Goal: Task Accomplishment & Management: Use online tool/utility

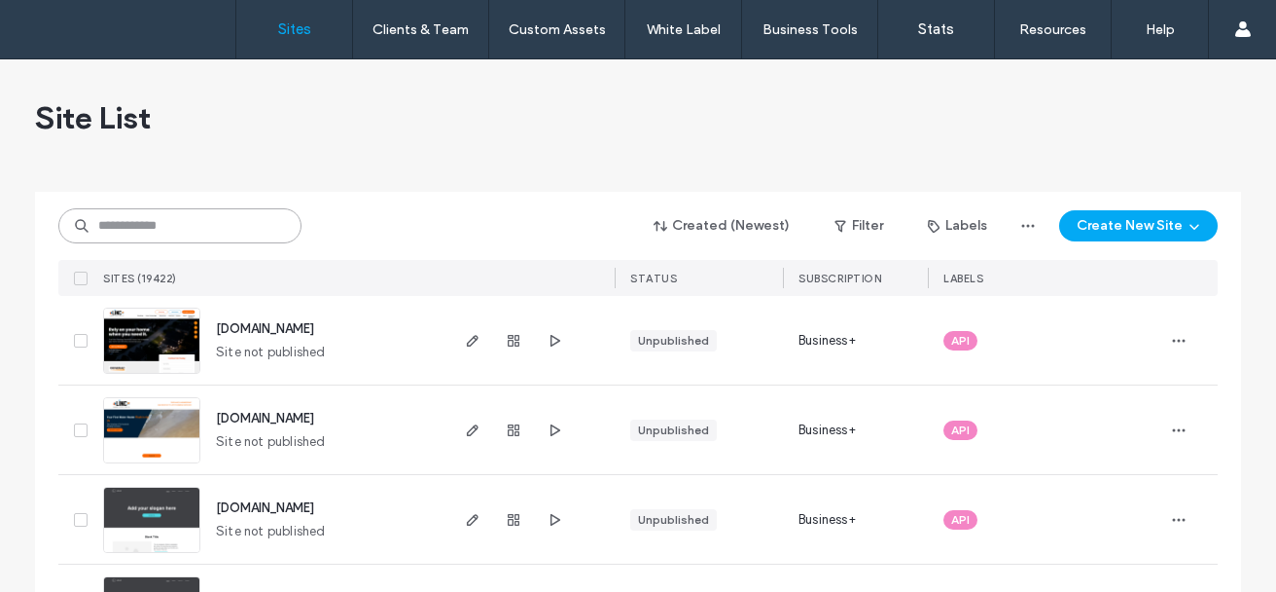
click at [274, 222] on input at bounding box center [179, 225] width 243 height 35
paste input "********"
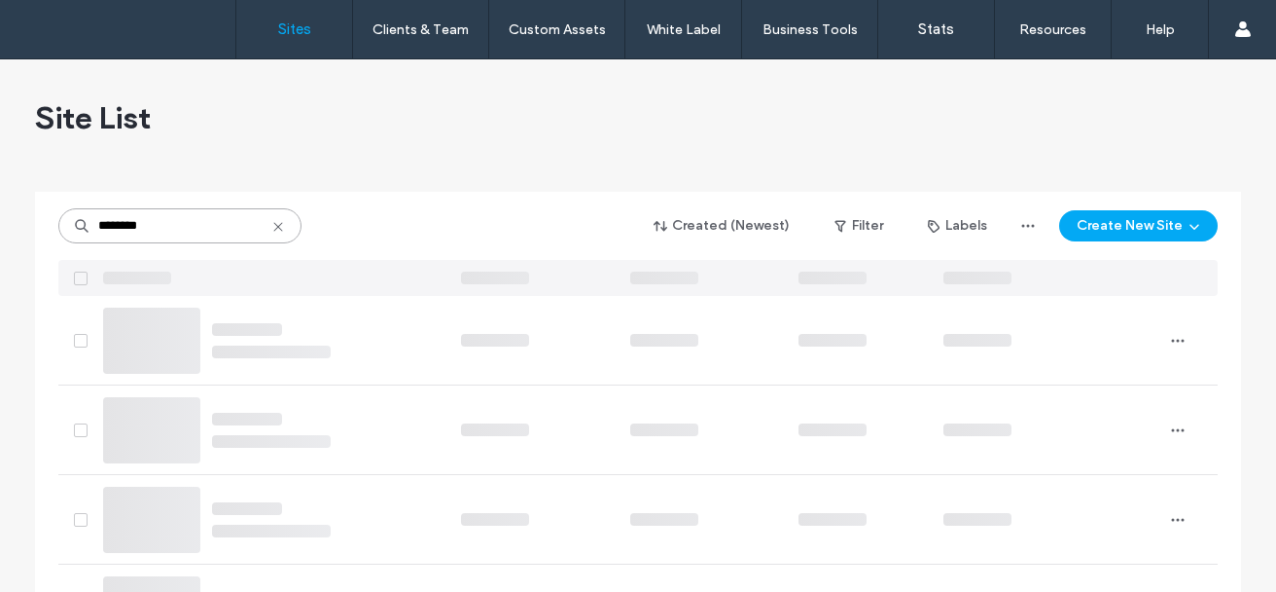
type input "********"
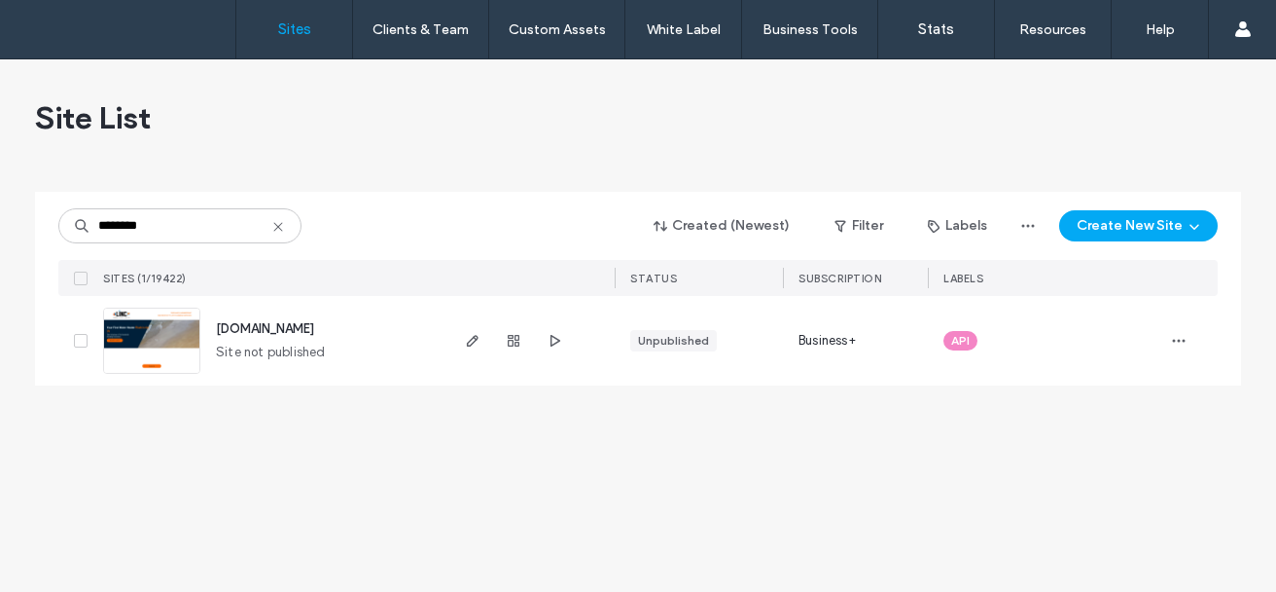
click at [253, 327] on span "[DOMAIN_NAME]" at bounding box center [265, 328] width 98 height 15
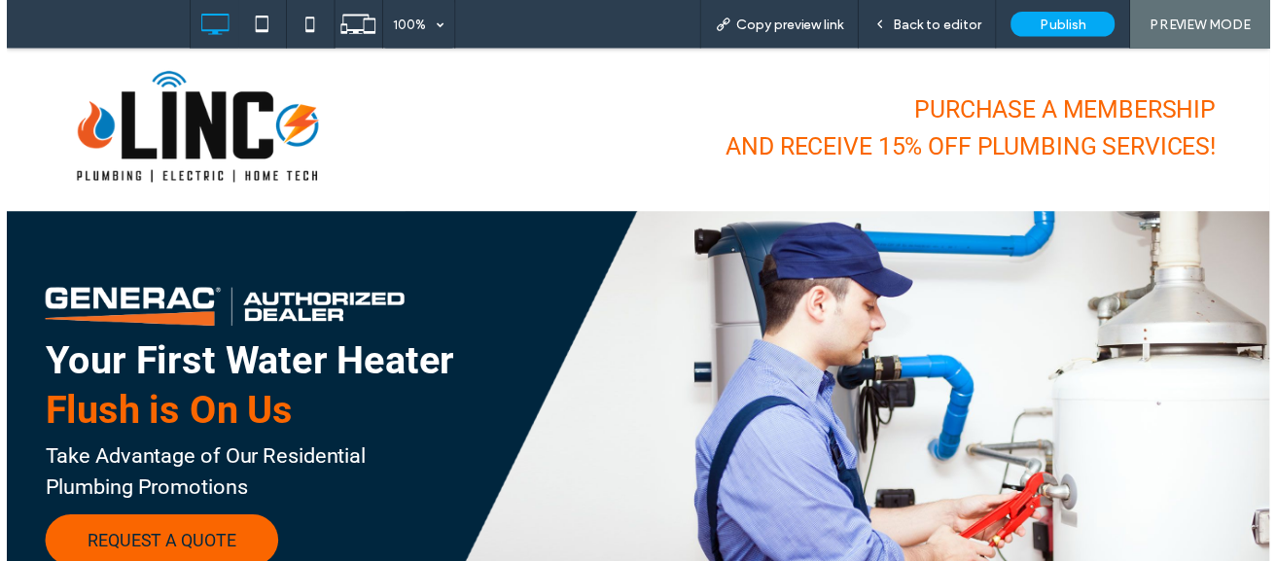
scroll to position [520, 0]
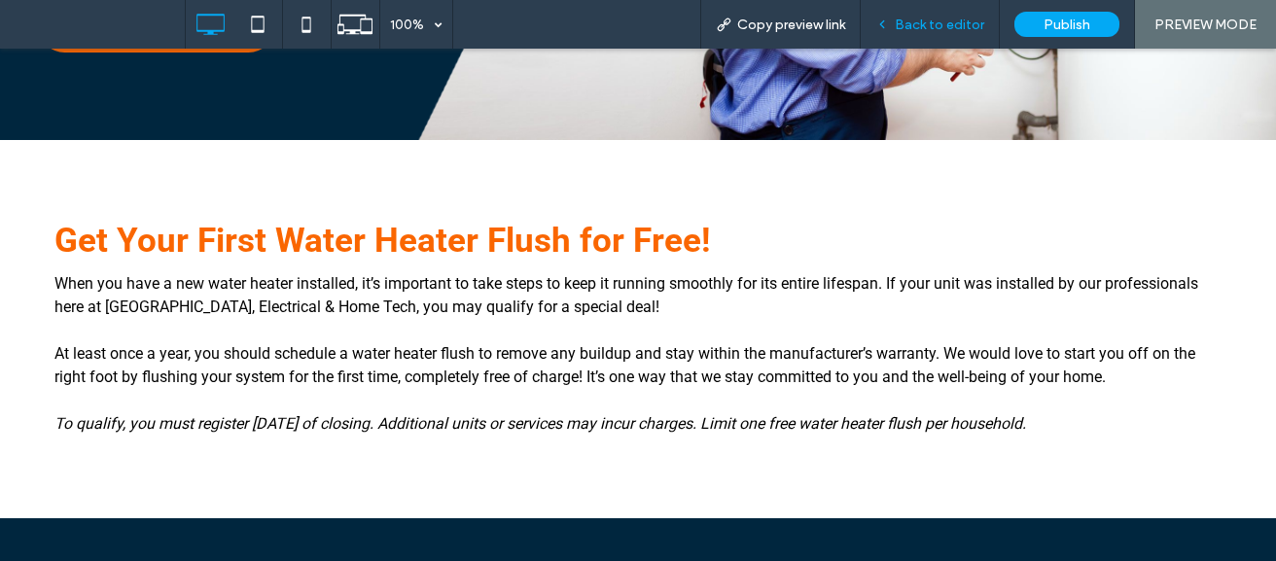
click at [955, 5] on div "Back to editor" at bounding box center [930, 24] width 139 height 49
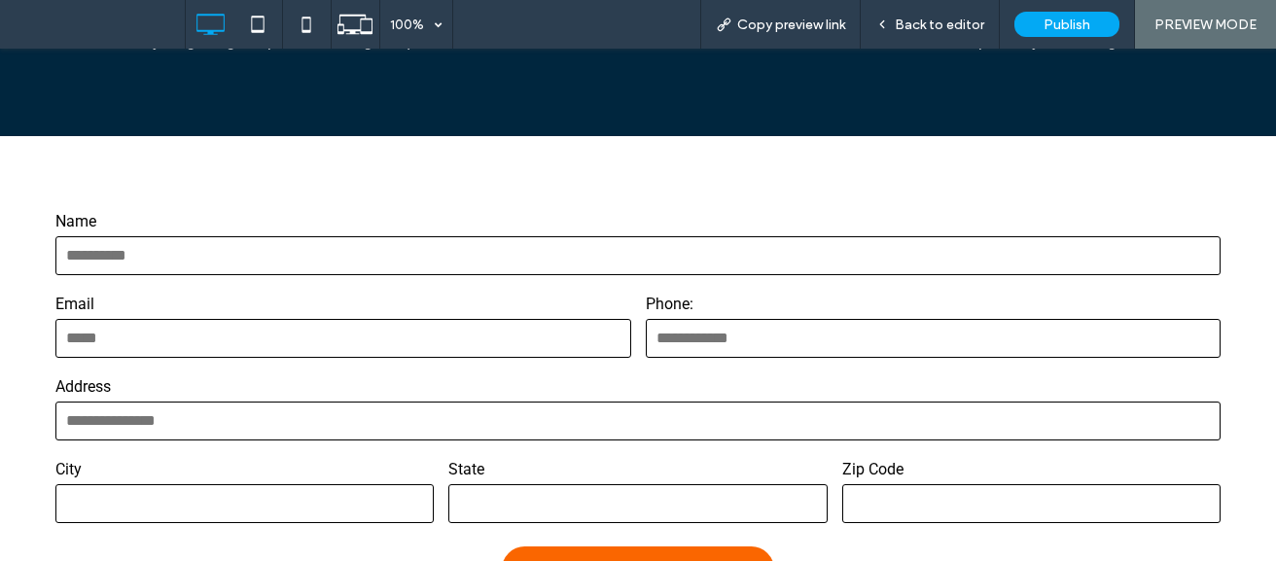
scroll to position [1429, 0]
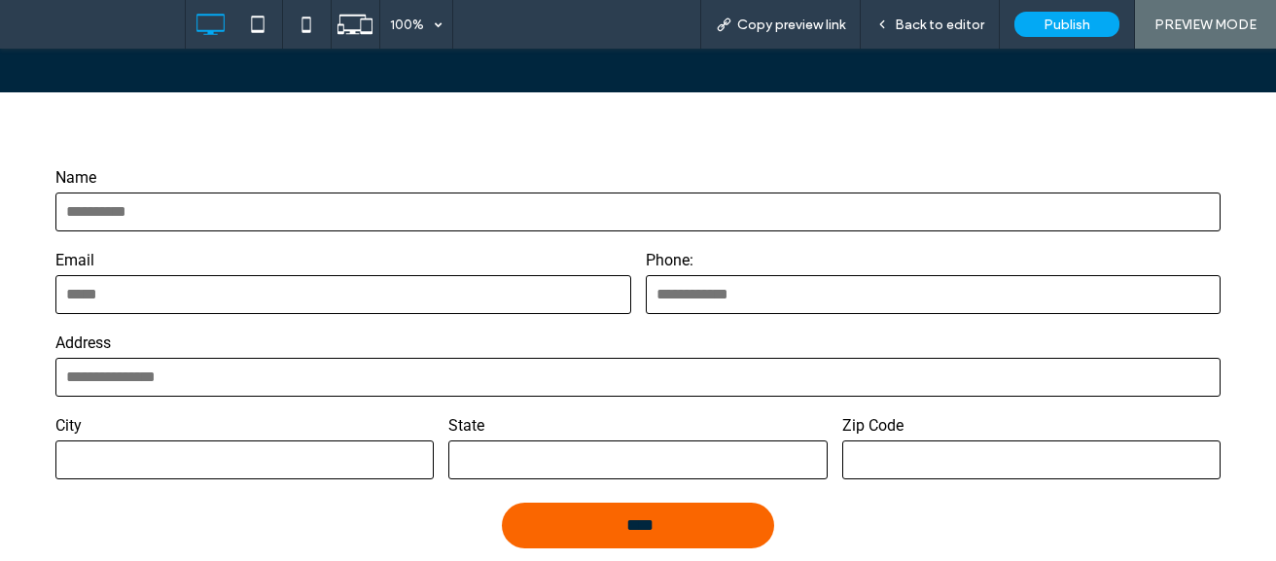
click at [744, 209] on input "text" at bounding box center [637, 212] width 1165 height 39
type input "**"
click at [467, 294] on input "email" at bounding box center [343, 294] width 576 height 39
type input "**"
click at [708, 252] on label "Phone:" at bounding box center [934, 260] width 576 height 23
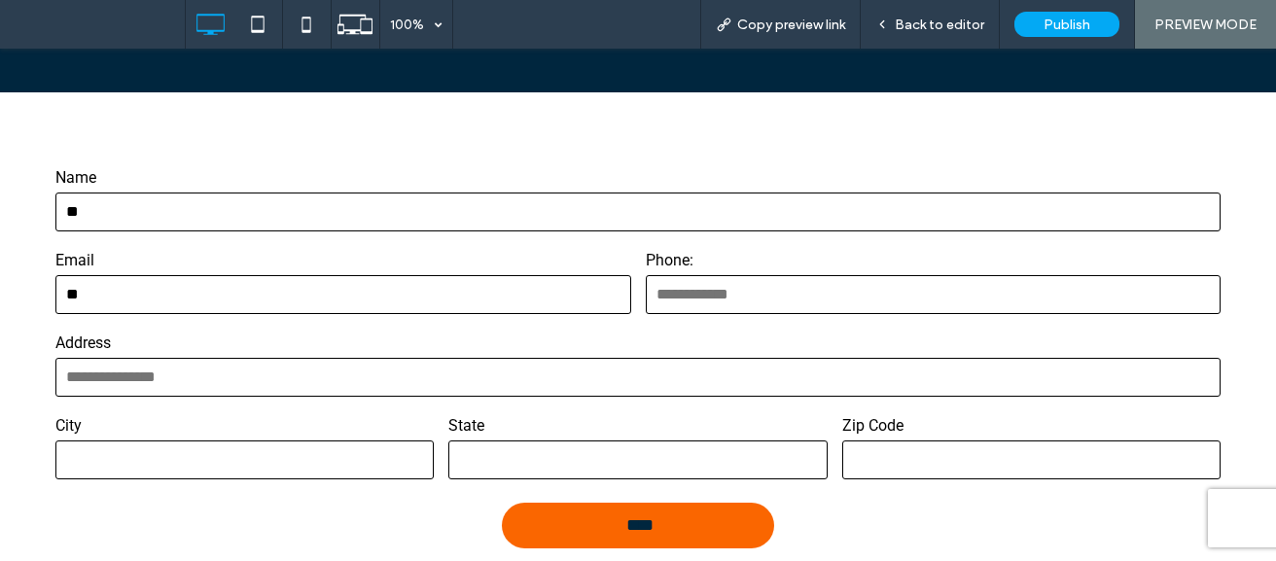
click at [699, 301] on input "tel" at bounding box center [934, 294] width 576 height 39
type input "***"
click at [627, 390] on input "text" at bounding box center [637, 377] width 1165 height 39
type input "***"
click at [324, 450] on input "text" at bounding box center [244, 460] width 378 height 39
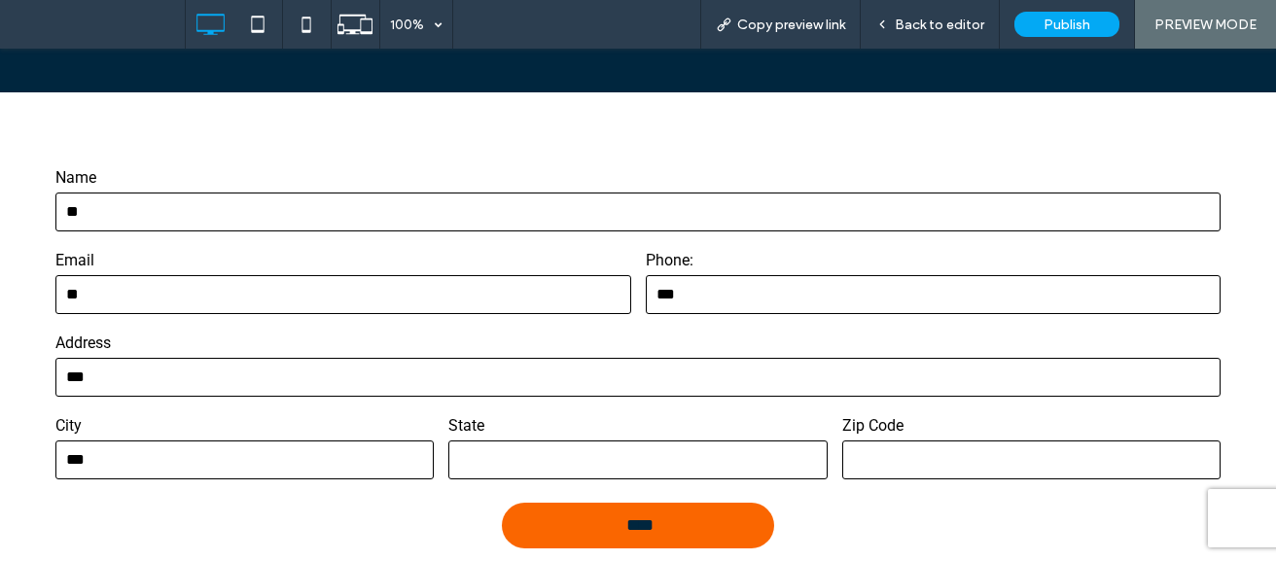
type input "***"
drag, startPoint x: 501, startPoint y: 412, endPoint x: 517, endPoint y: 448, distance: 38.3
click at [517, 448] on div "State" at bounding box center [638, 448] width 393 height 83
click at [517, 449] on input "*" at bounding box center [637, 460] width 378 height 39
type input "***"
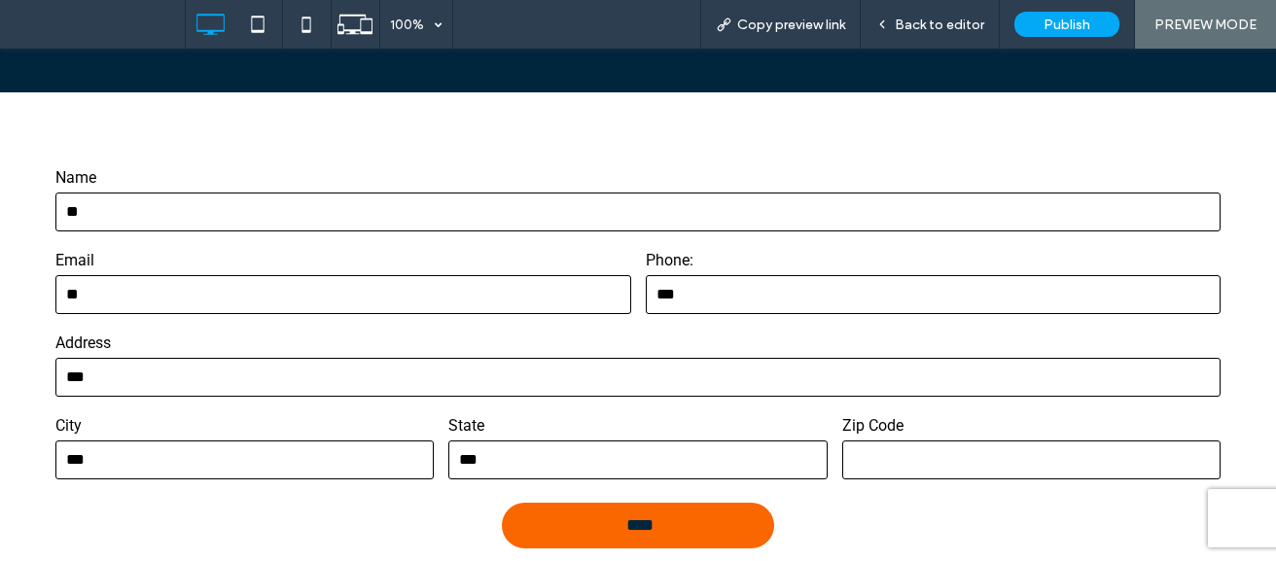
click at [937, 468] on input "text" at bounding box center [1032, 460] width 378 height 39
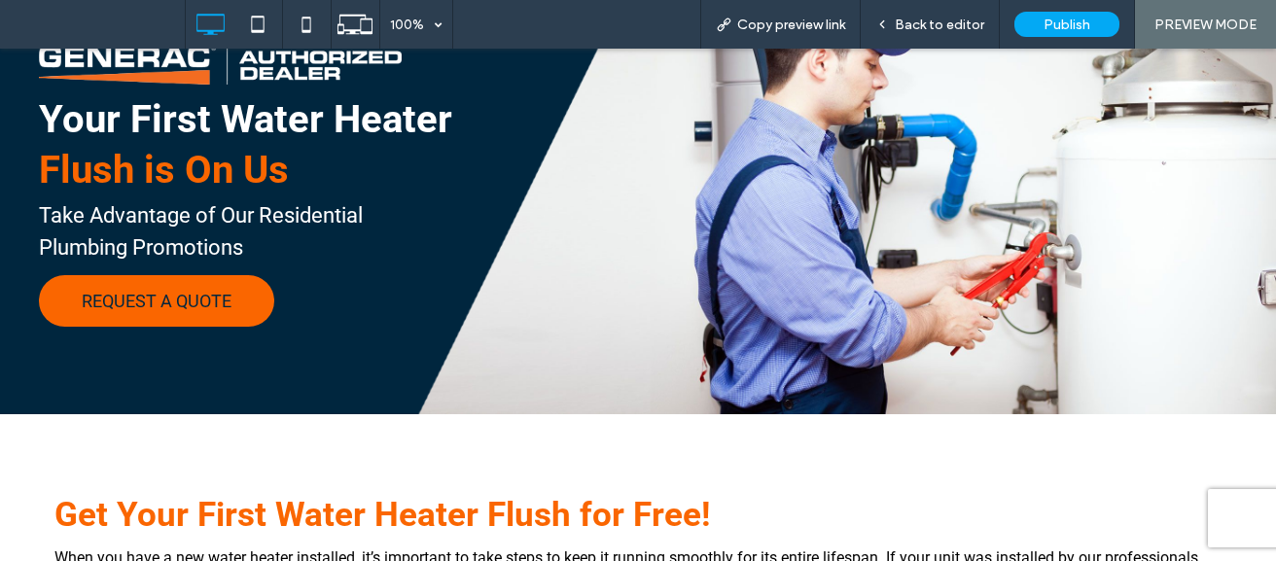
scroll to position [0, 0]
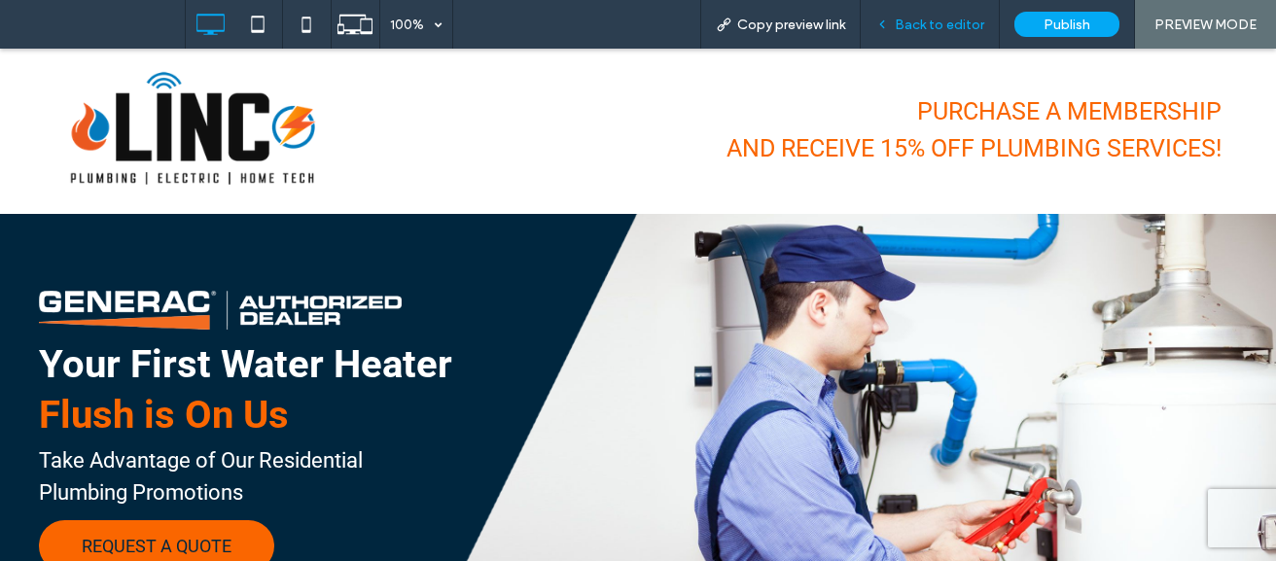
type input "***"
click at [968, 27] on span "Back to editor" at bounding box center [940, 25] width 90 height 17
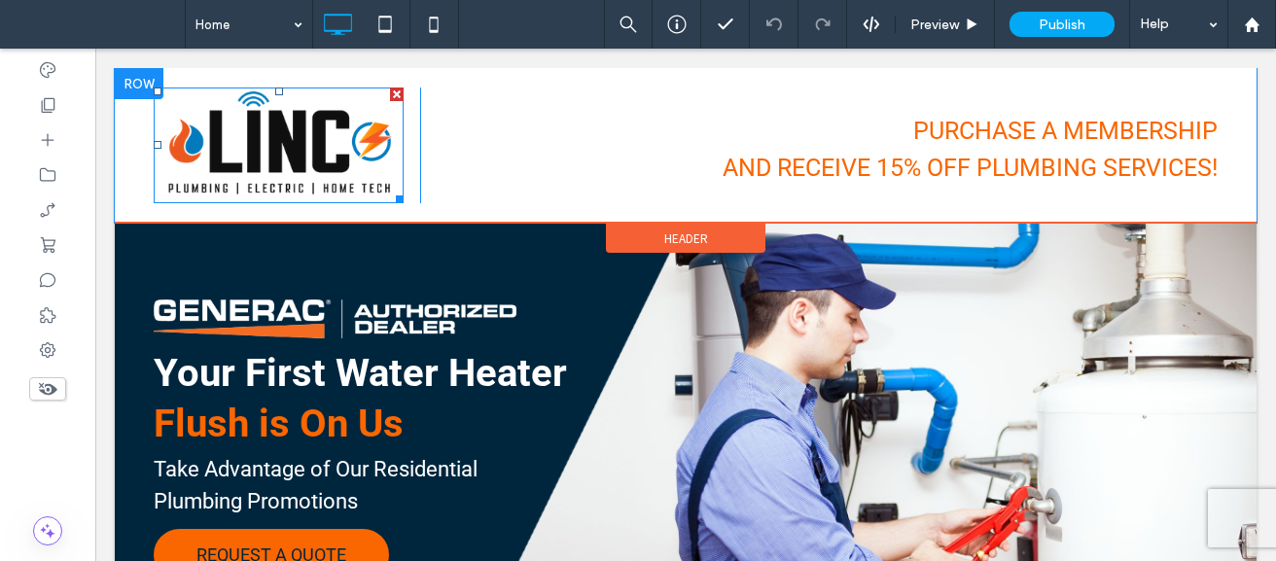
click at [300, 166] on img at bounding box center [279, 146] width 250 height 116
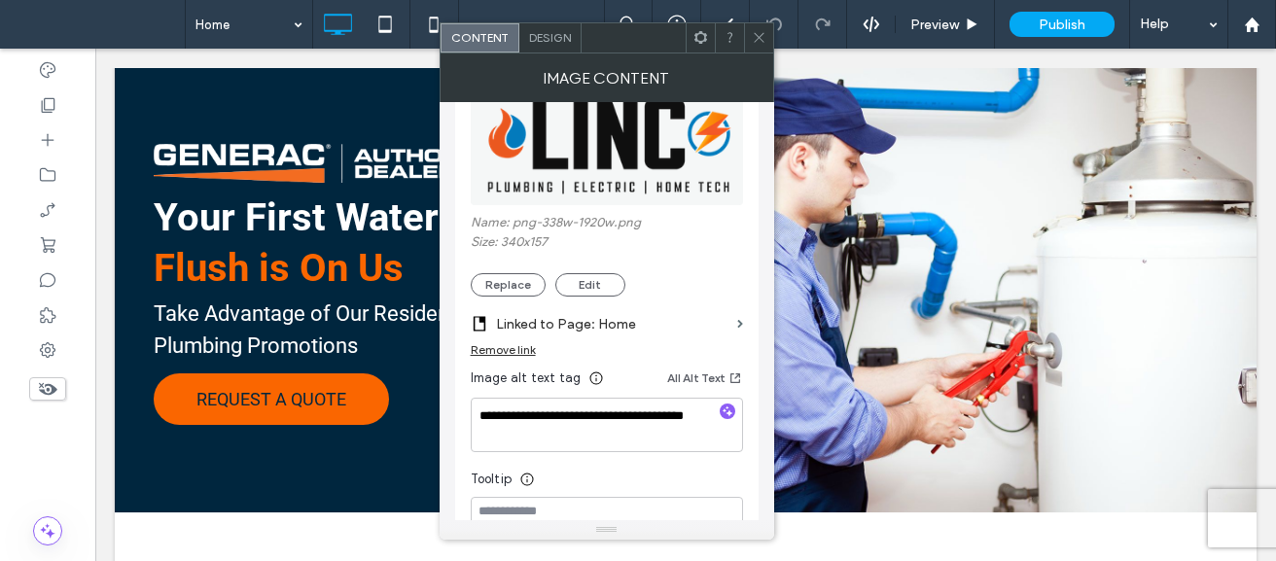
scroll to position [141, 0]
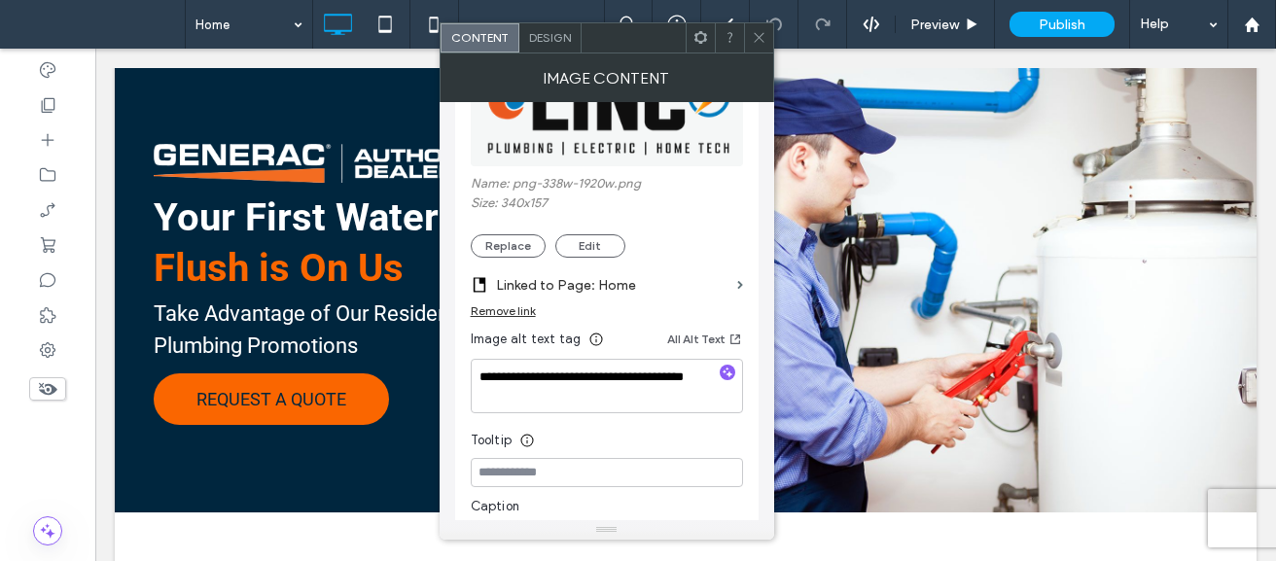
click at [759, 34] on icon at bounding box center [759, 37] width 15 height 15
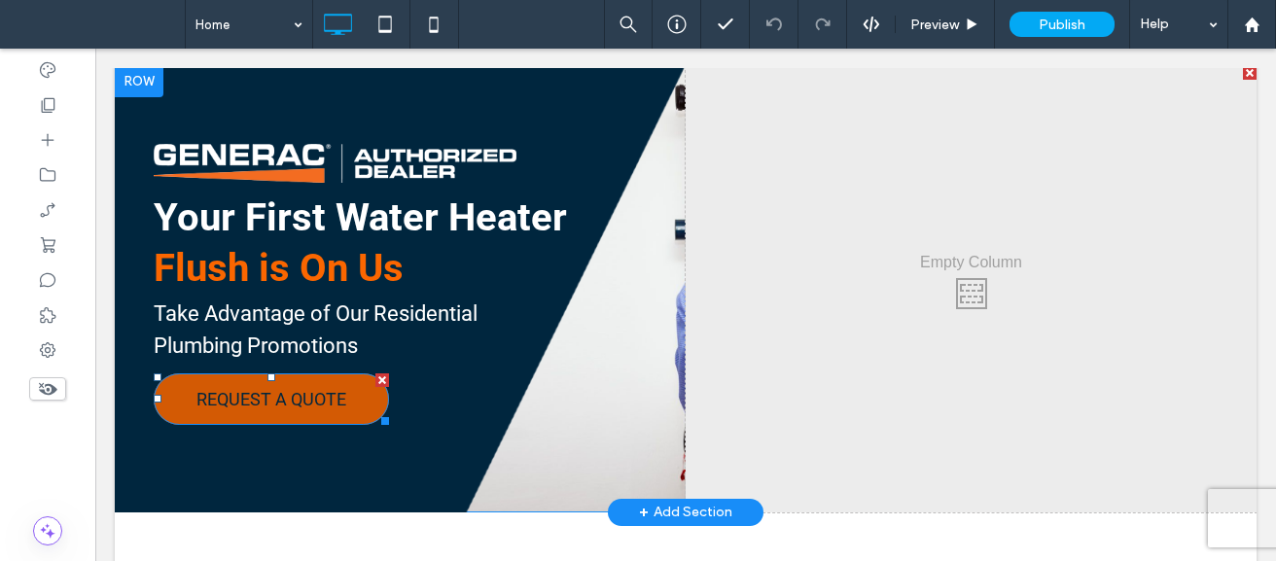
click at [274, 413] on link "REQUEST A QUOTE" at bounding box center [271, 400] width 235 height 52
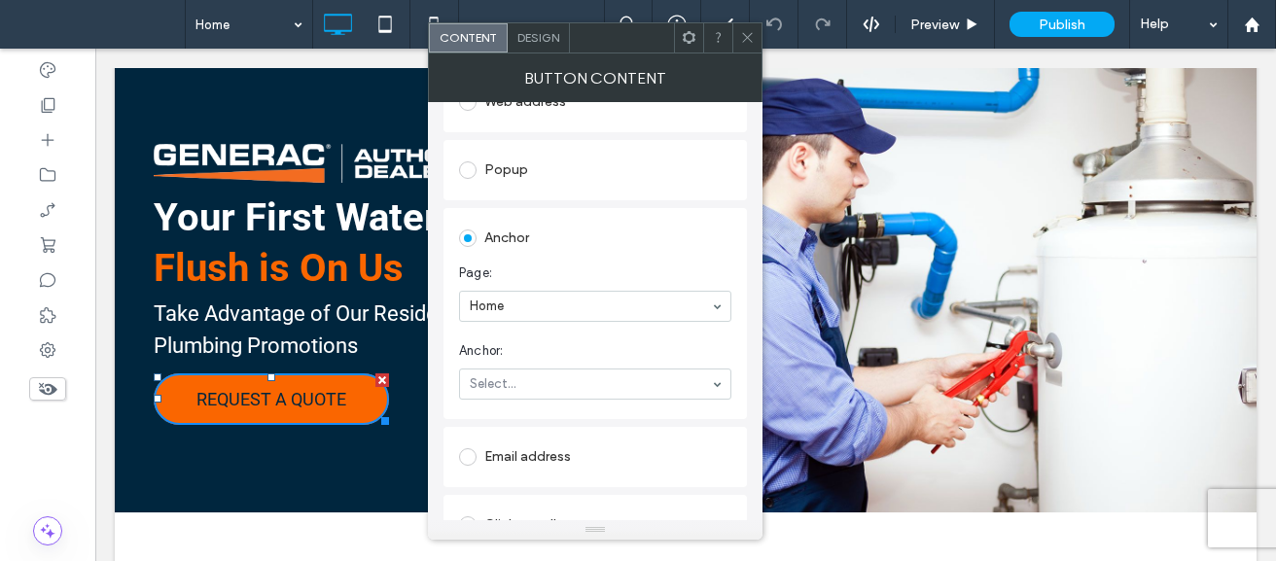
scroll to position [336, 0]
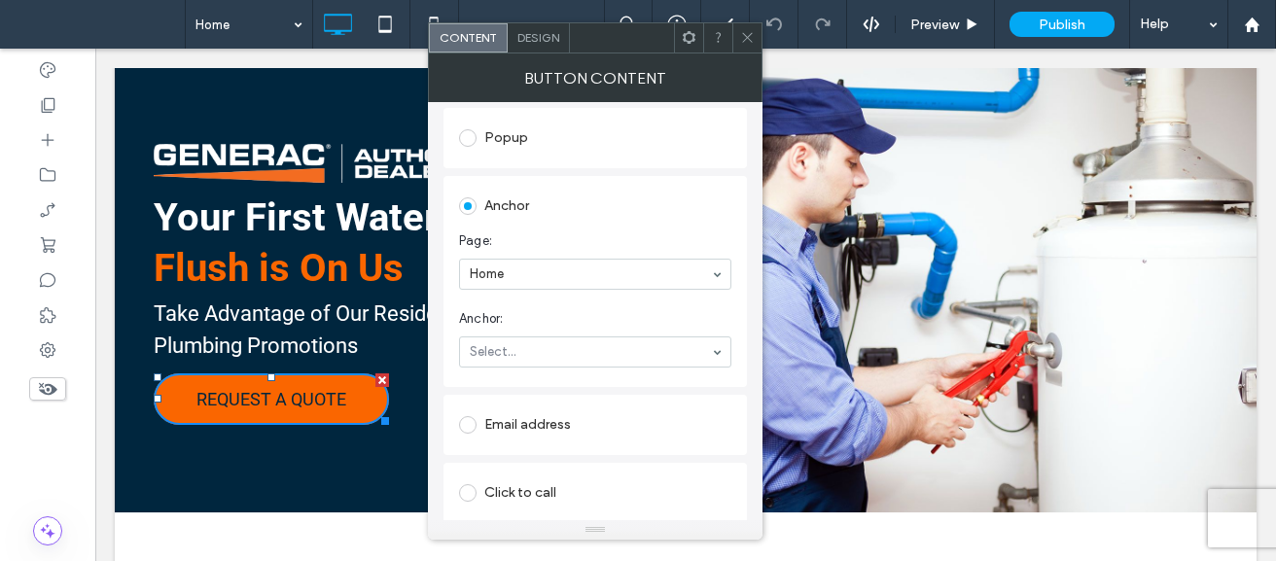
click at [759, 45] on div at bounding box center [747, 37] width 29 height 29
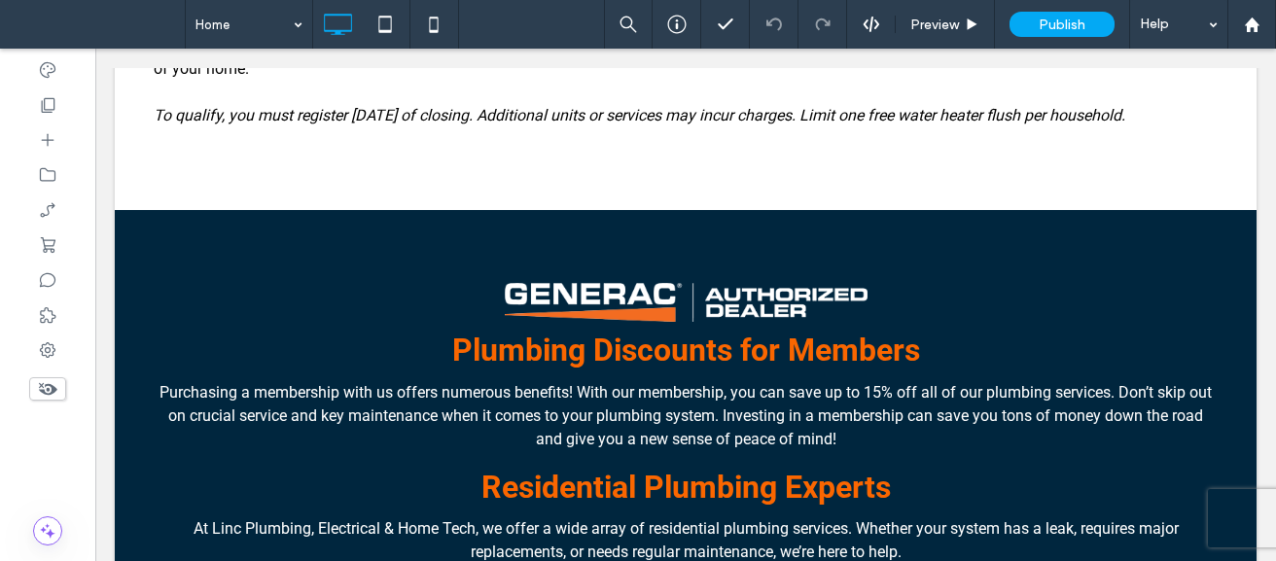
scroll to position [868, 0]
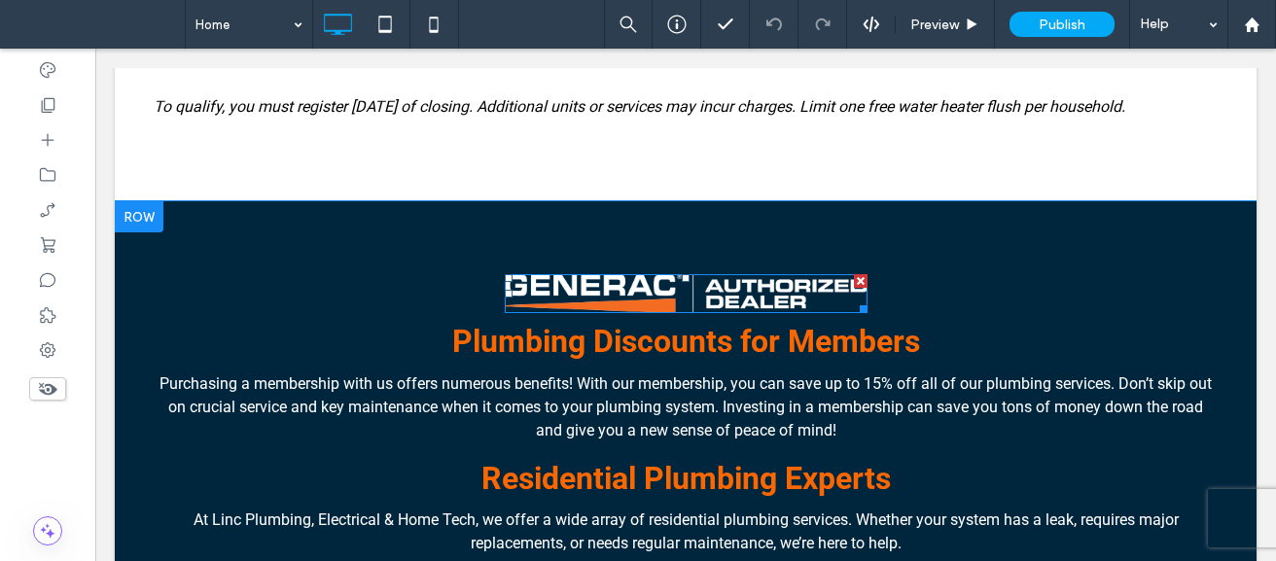
click at [625, 313] on img at bounding box center [686, 293] width 363 height 39
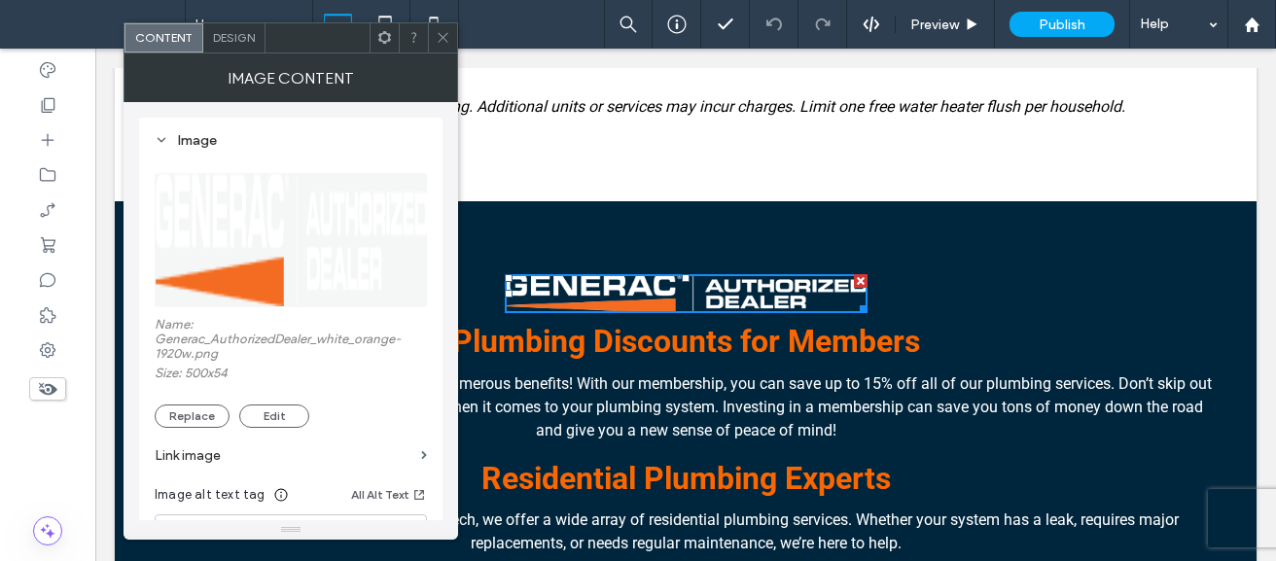
scroll to position [88, 0]
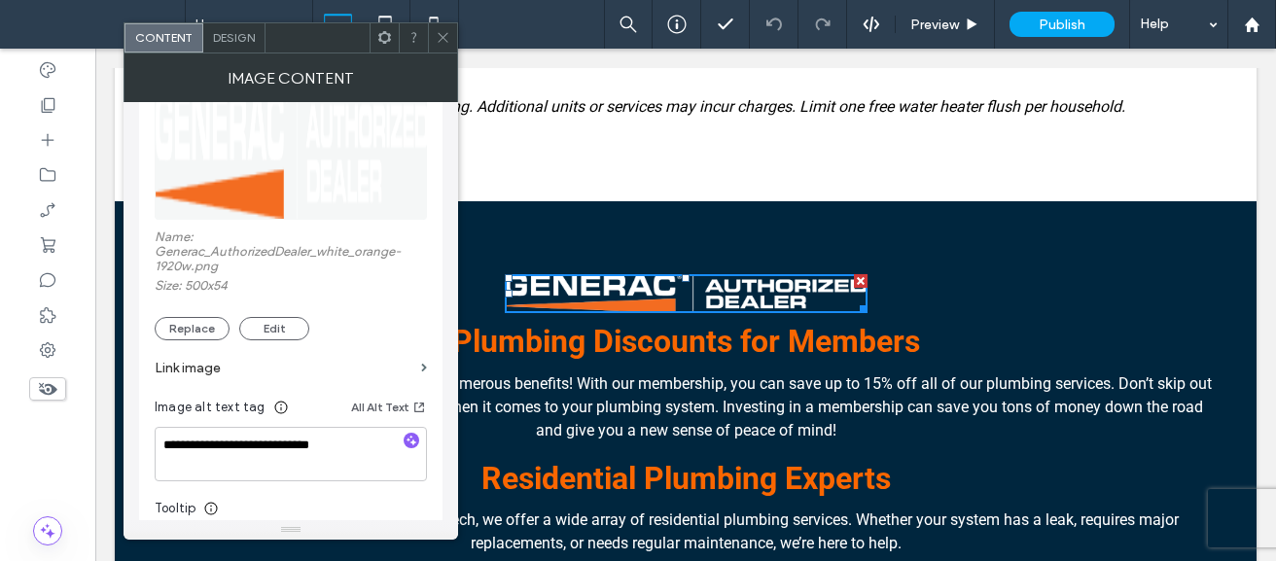
click at [449, 39] on icon at bounding box center [443, 37] width 15 height 15
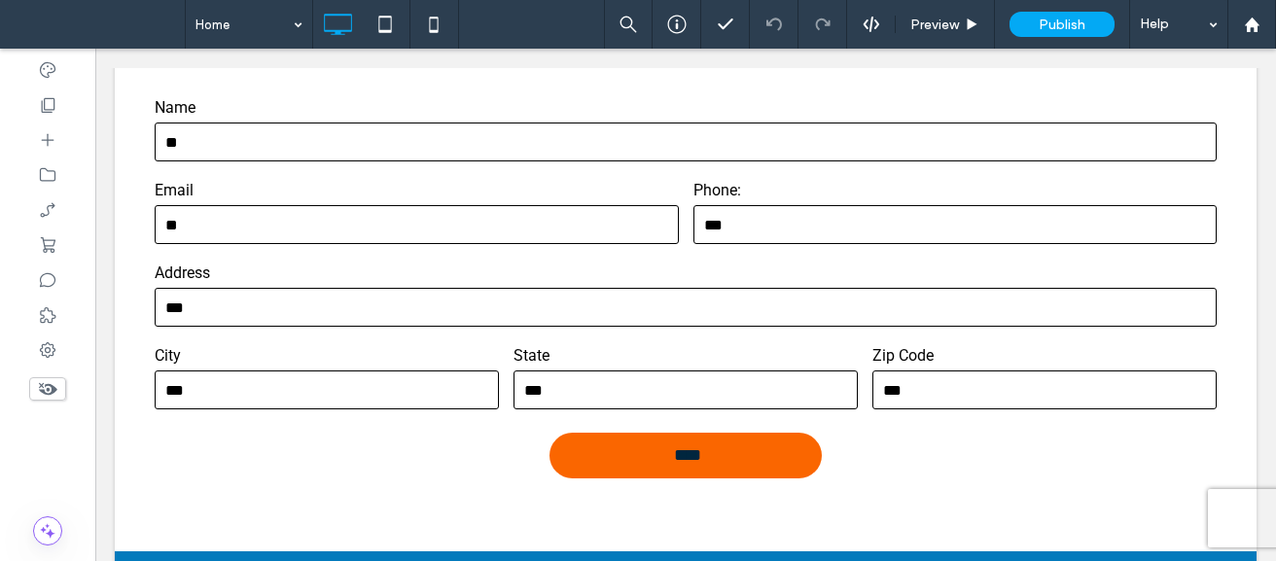
scroll to position [1615, 0]
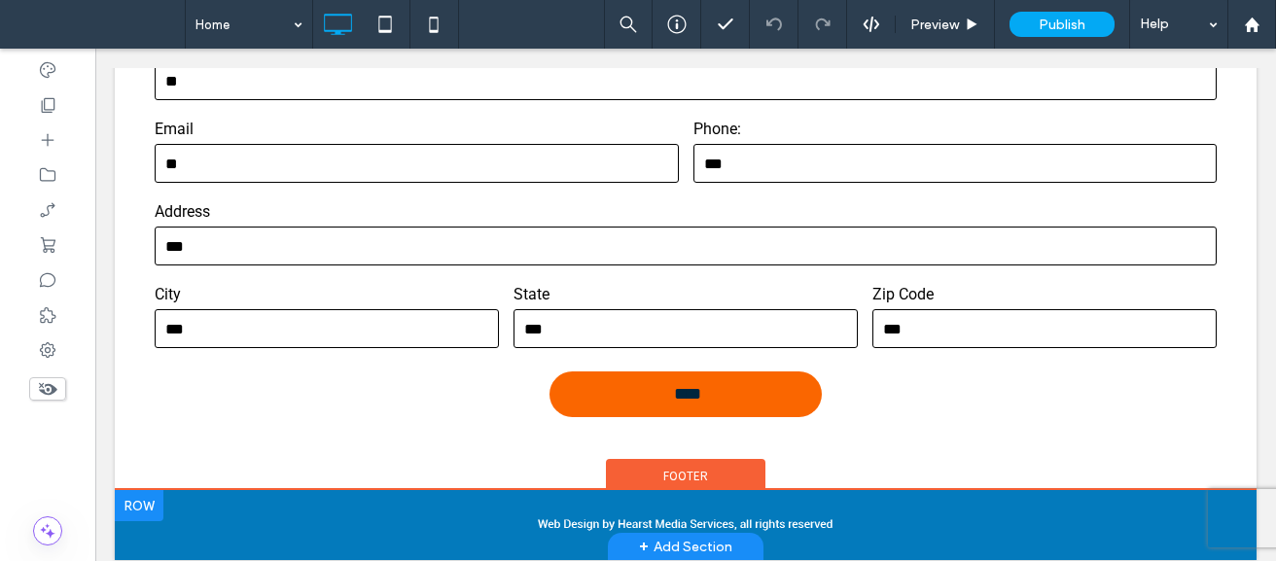
click at [788, 535] on div "Click To Paste" at bounding box center [686, 525] width 1064 height 31
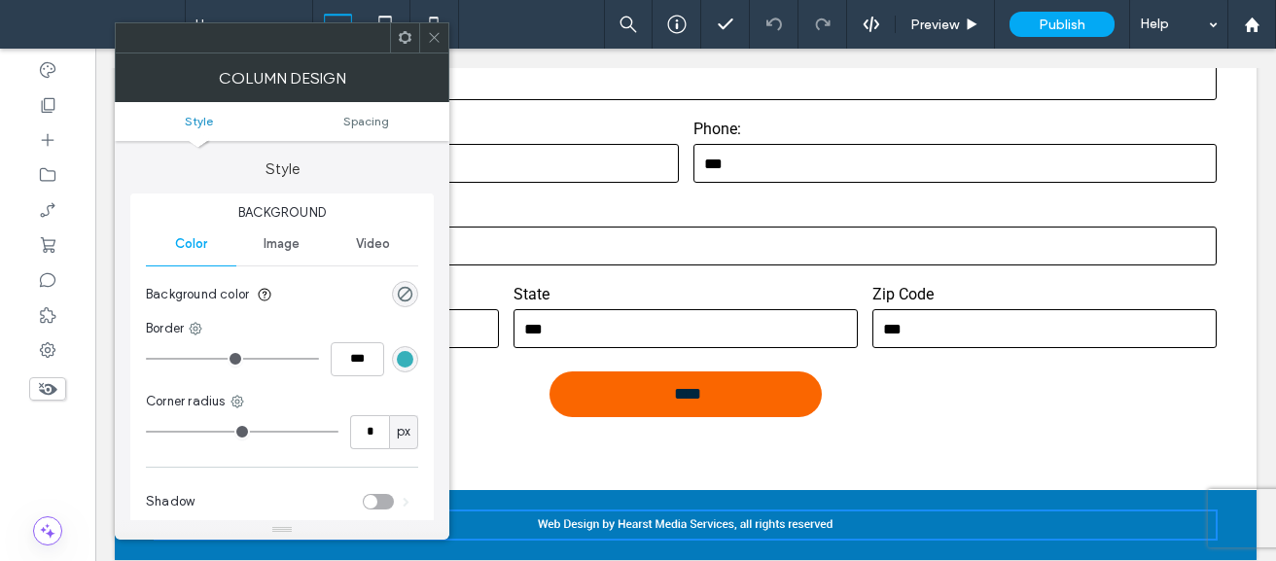
click at [434, 29] on span at bounding box center [434, 37] width 15 height 29
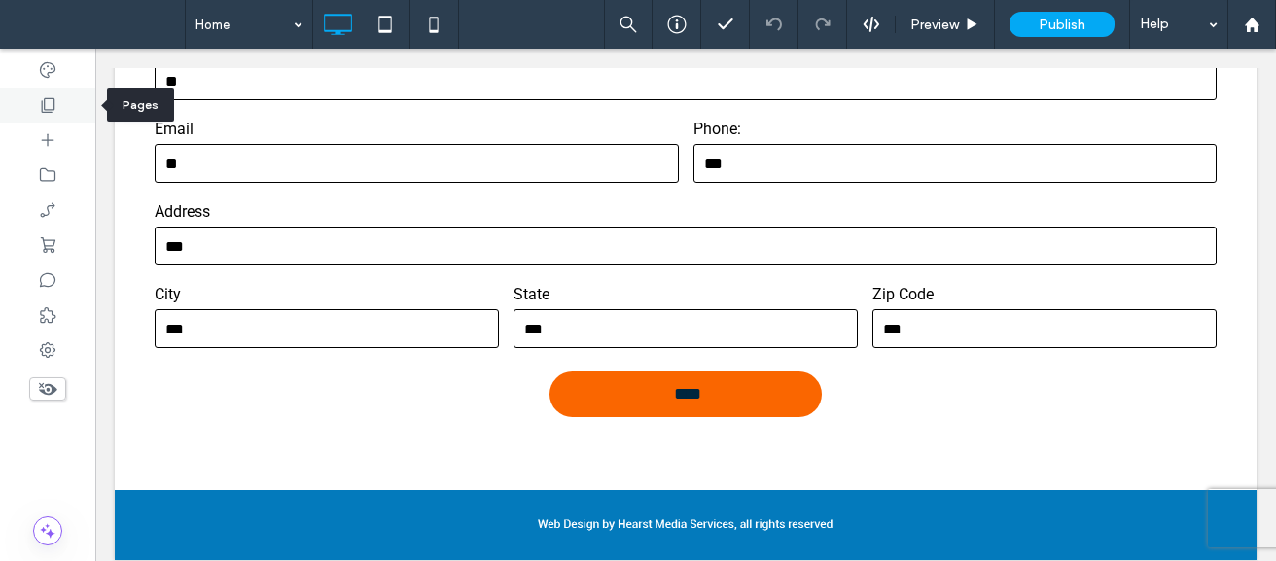
click at [38, 98] on icon at bounding box center [47, 104] width 19 height 19
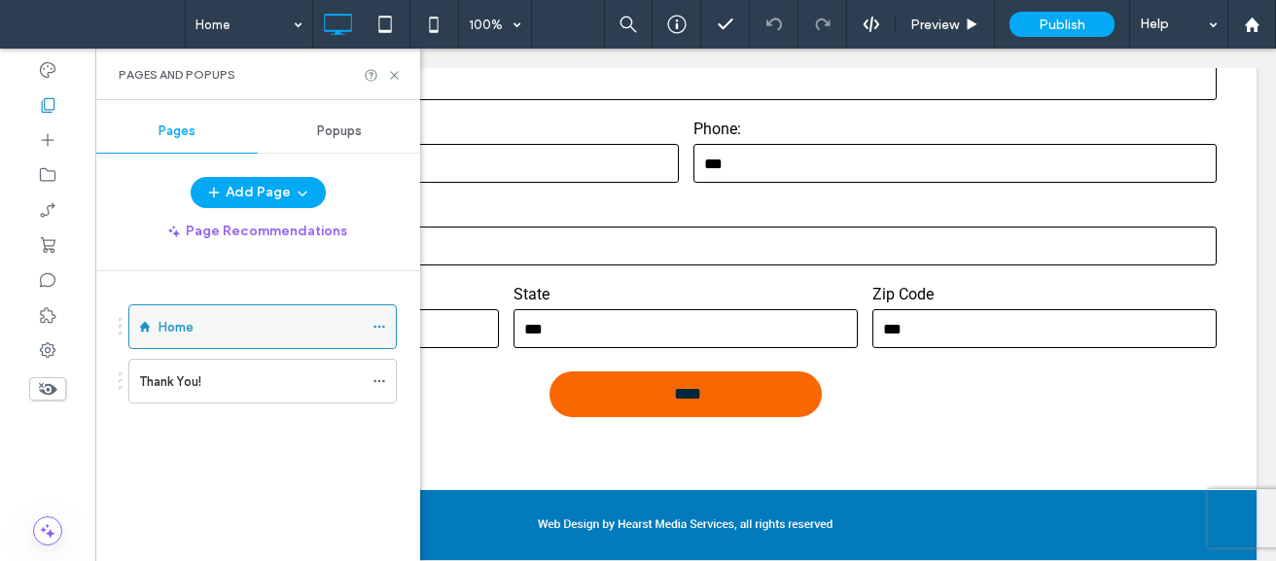
click at [375, 331] on icon at bounding box center [380, 327] width 14 height 14
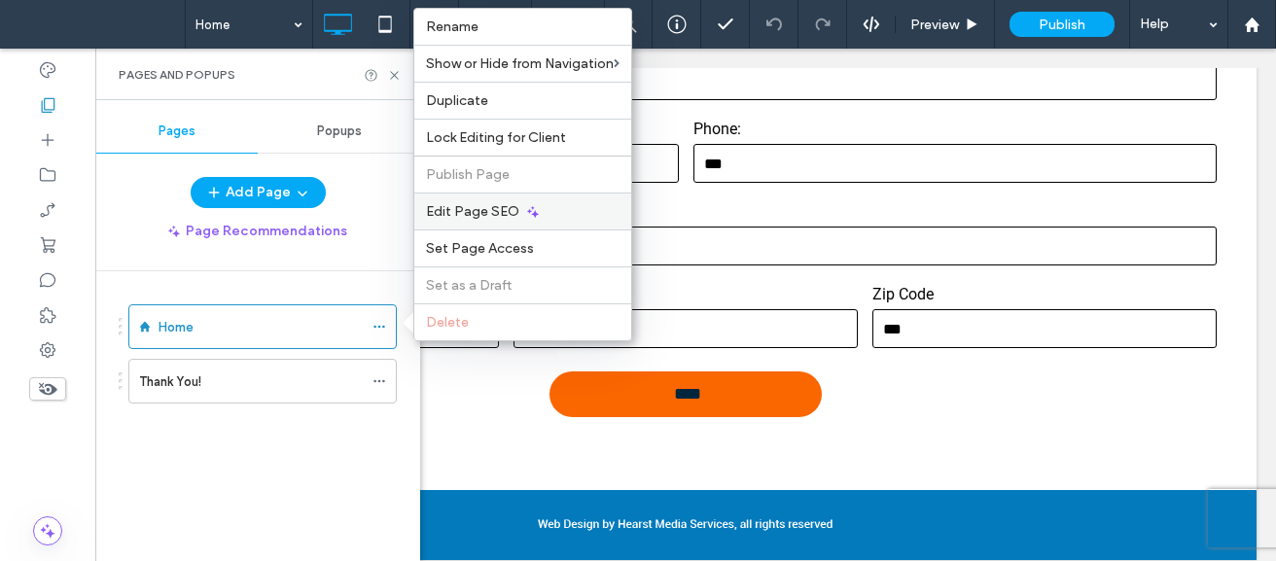
click at [495, 200] on div "Edit Page SEO" at bounding box center [522, 211] width 217 height 37
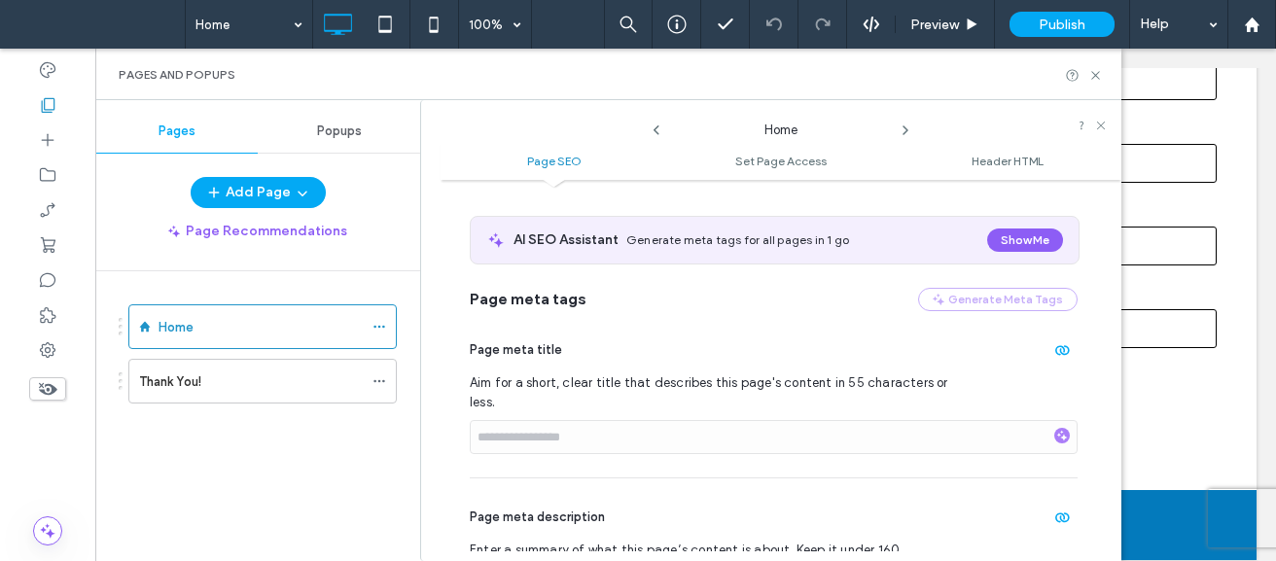
scroll to position [0, 0]
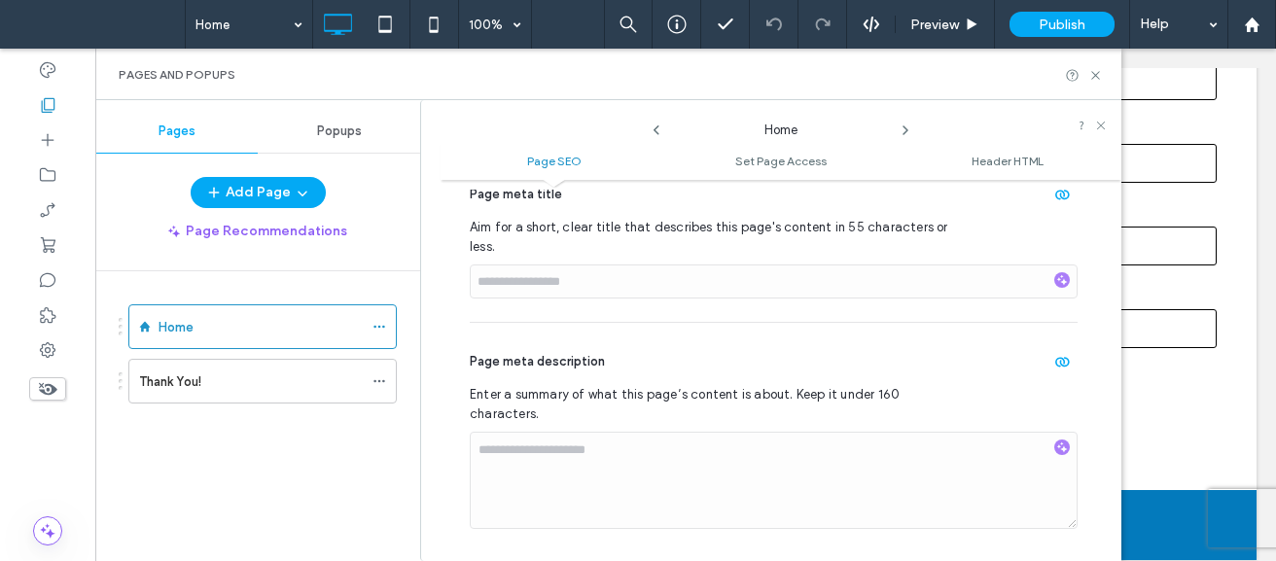
scroll to position [195, 0]
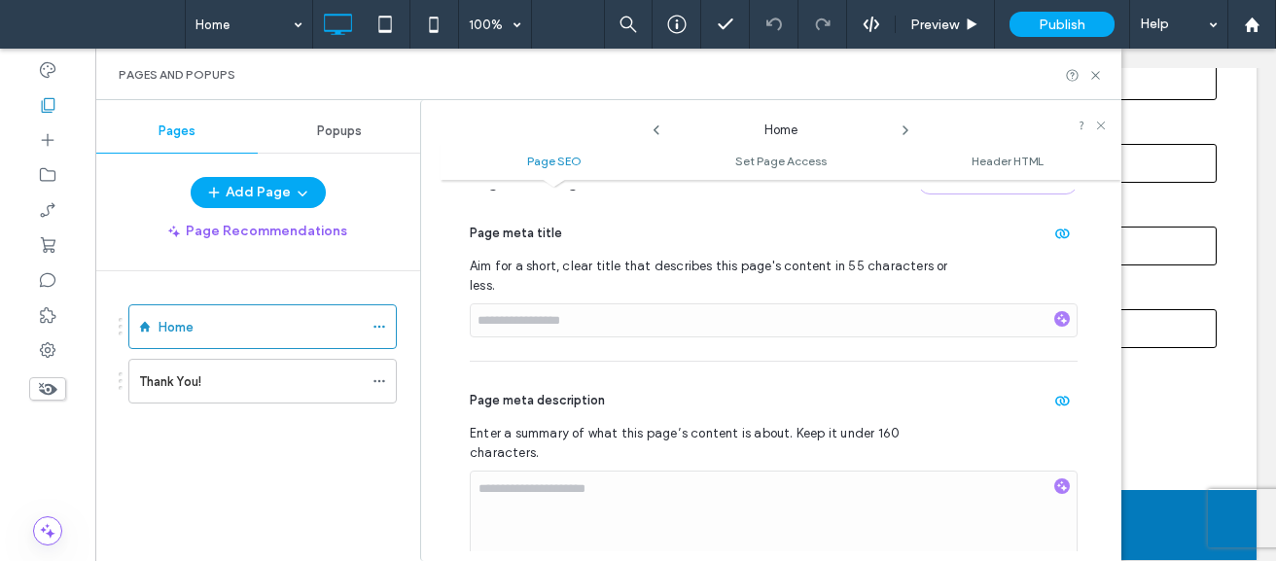
click at [903, 130] on icon at bounding box center [906, 131] width 16 height 16
click at [279, 388] on div "Thank You!" at bounding box center [251, 382] width 224 height 20
click at [0, 0] on div at bounding box center [0, 0] width 0 height 0
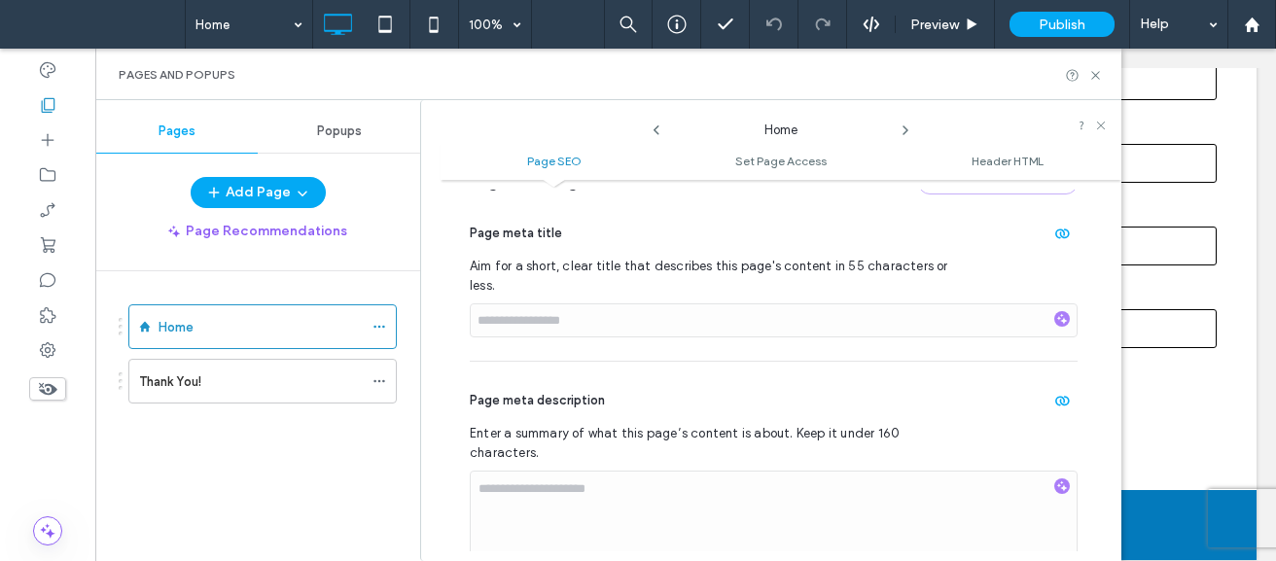
click at [0, 0] on div at bounding box center [0, 0] width 0 height 0
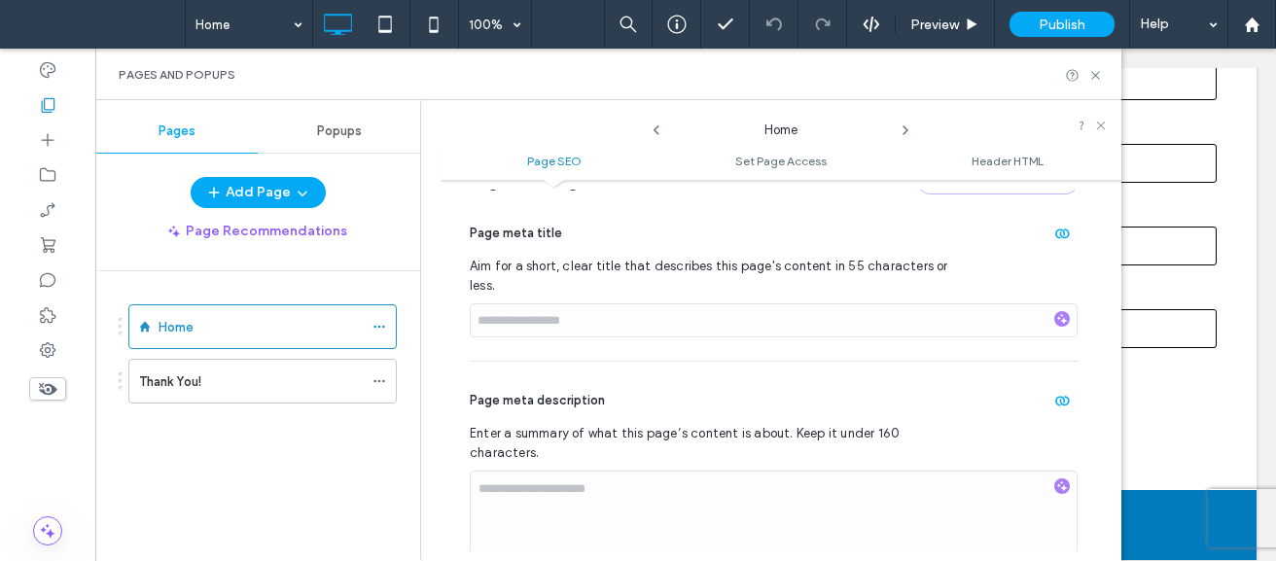
click at [0, 0] on div at bounding box center [0, 0] width 0 height 0
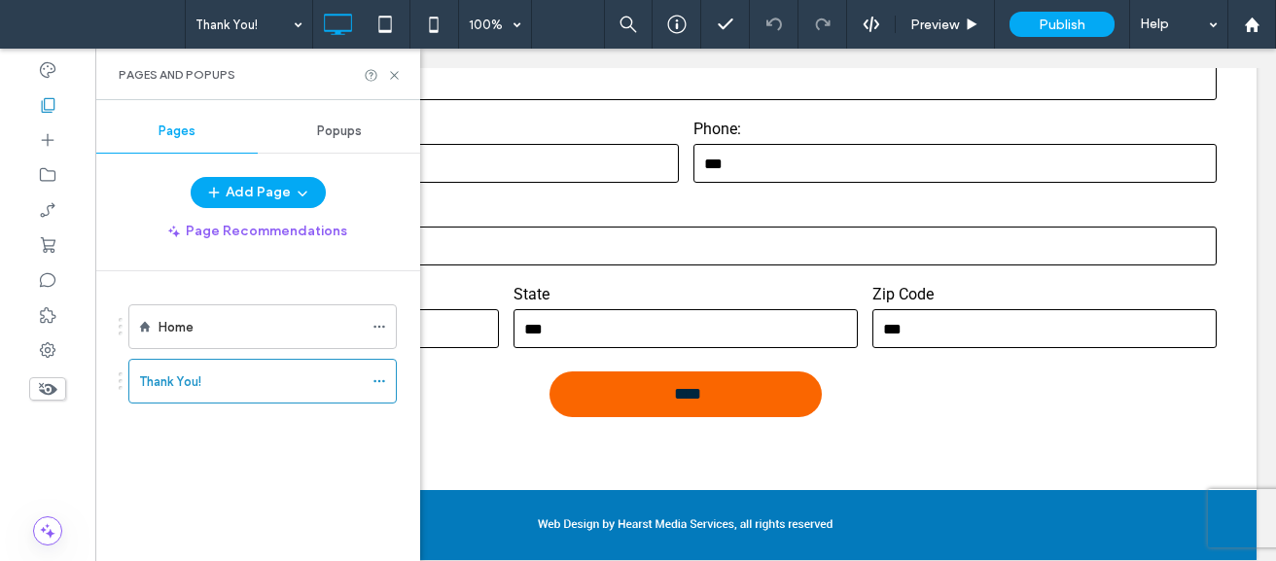
click at [946, 32] on div at bounding box center [638, 280] width 1276 height 561
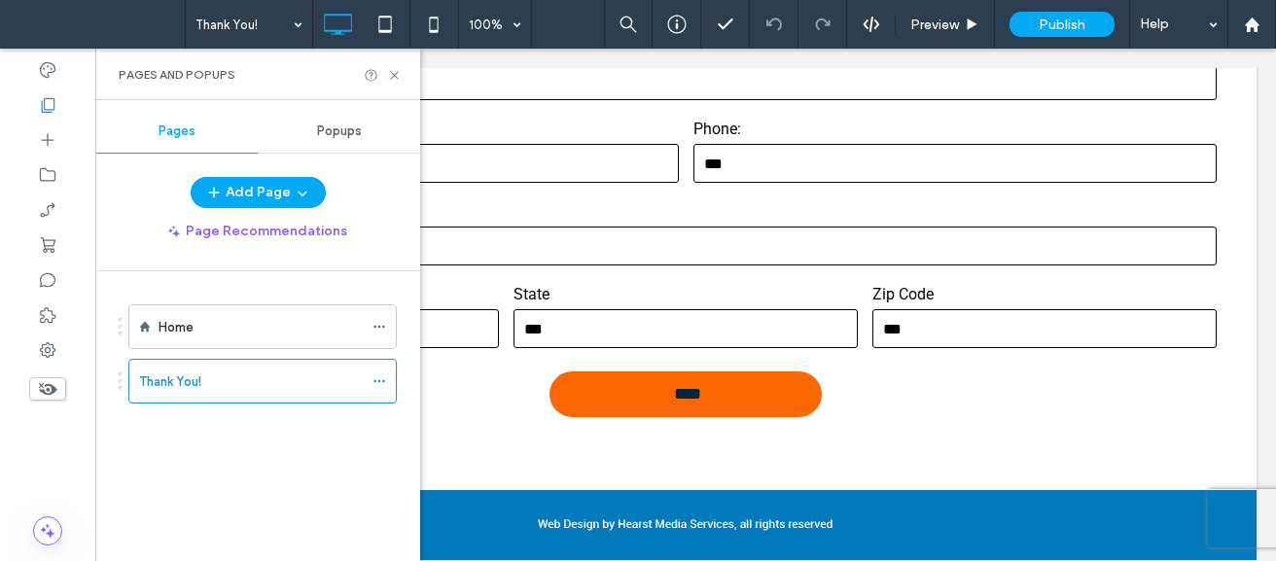
click at [1092, 77] on div at bounding box center [638, 280] width 1276 height 561
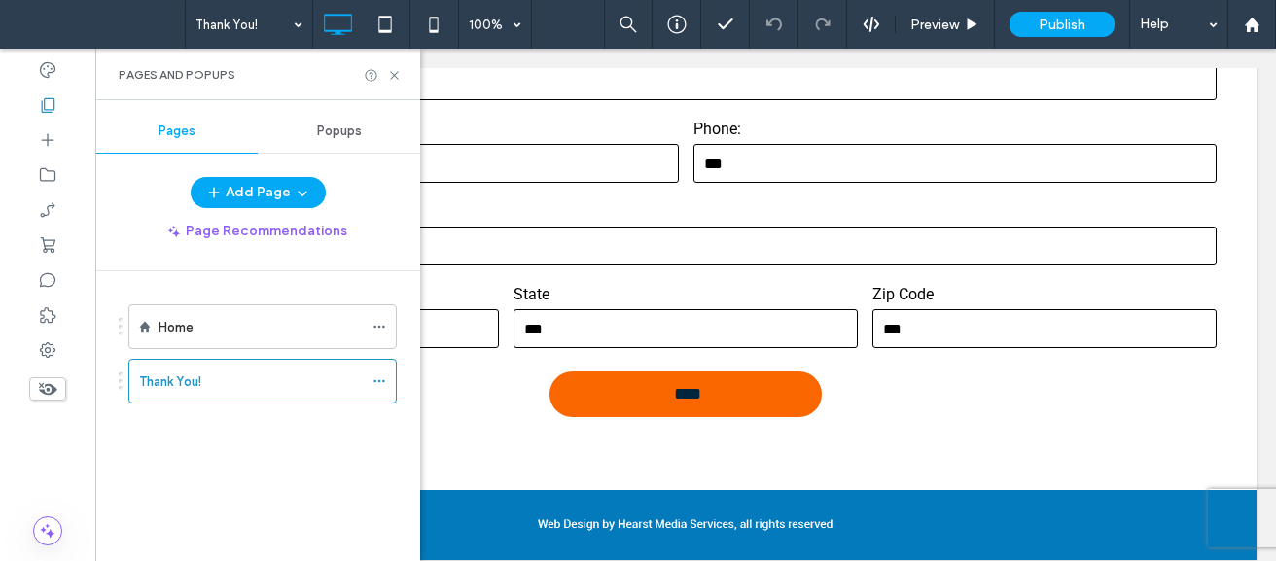
click at [1092, 77] on div at bounding box center [638, 280] width 1276 height 561
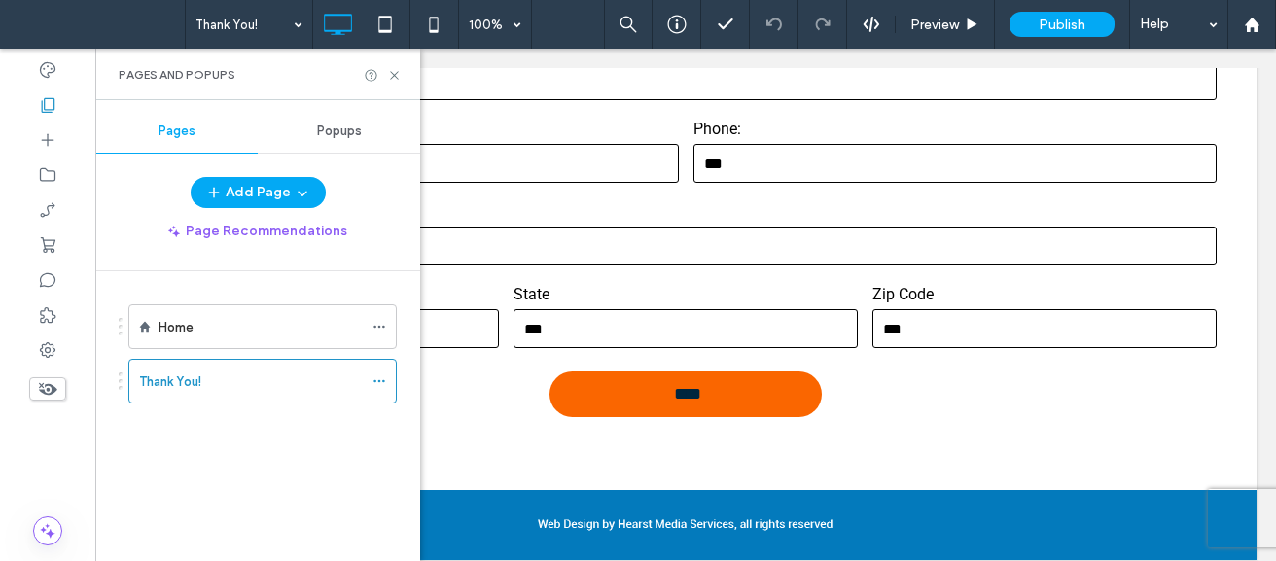
click at [1092, 77] on div at bounding box center [638, 280] width 1276 height 561
click at [950, 27] on div at bounding box center [638, 280] width 1276 height 561
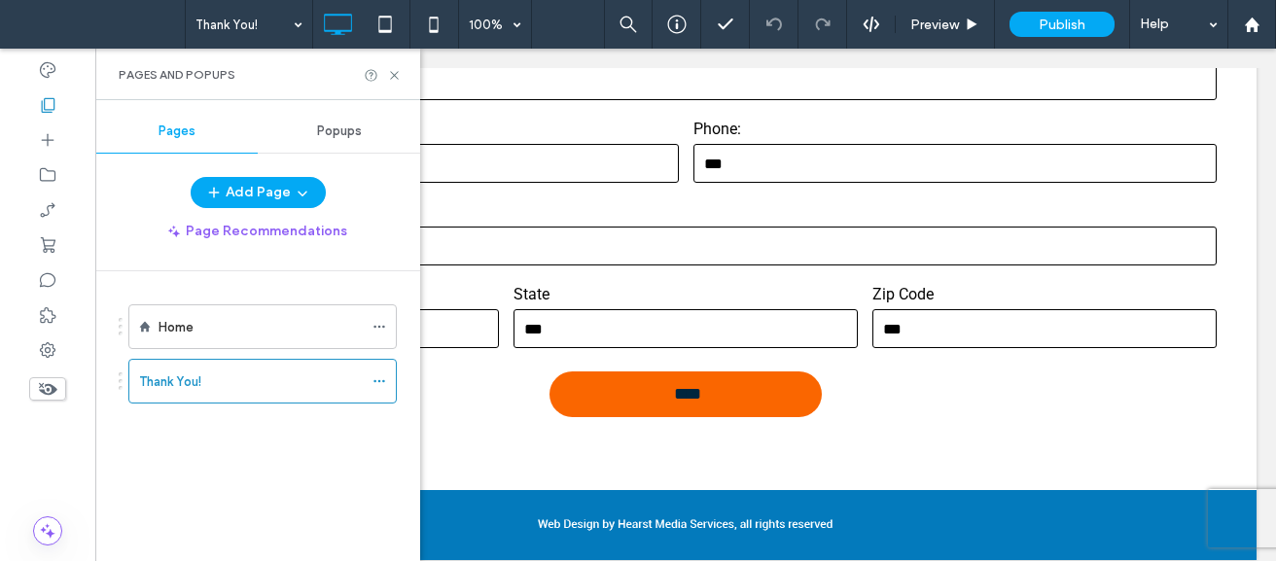
click at [904, 131] on div at bounding box center [638, 280] width 1276 height 561
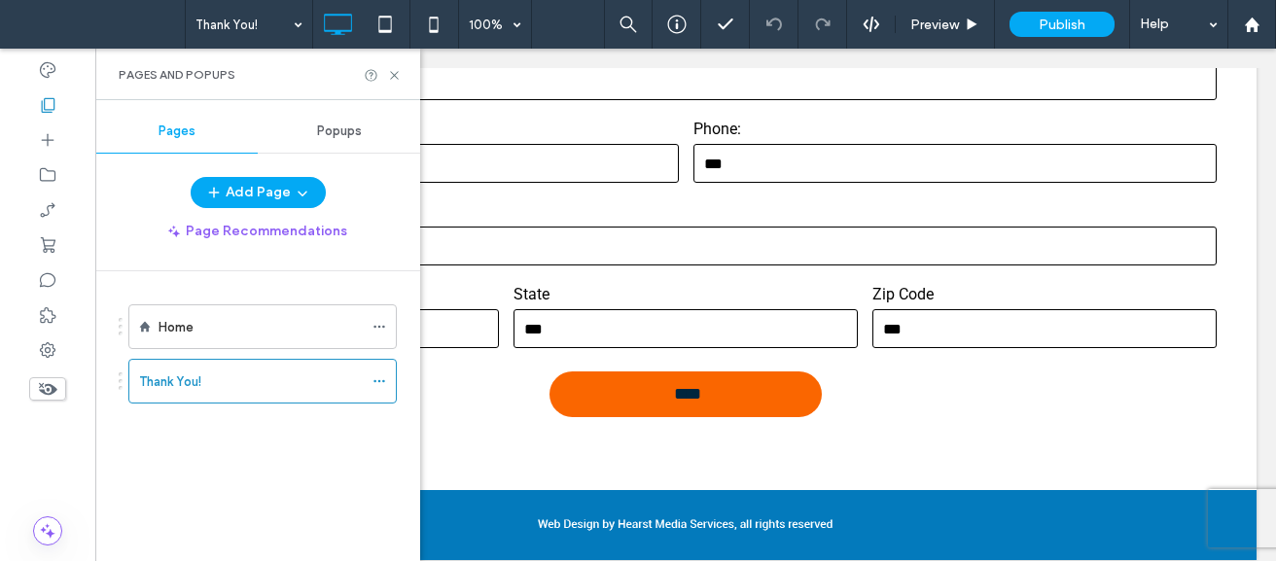
click at [920, 28] on div at bounding box center [638, 280] width 1276 height 561
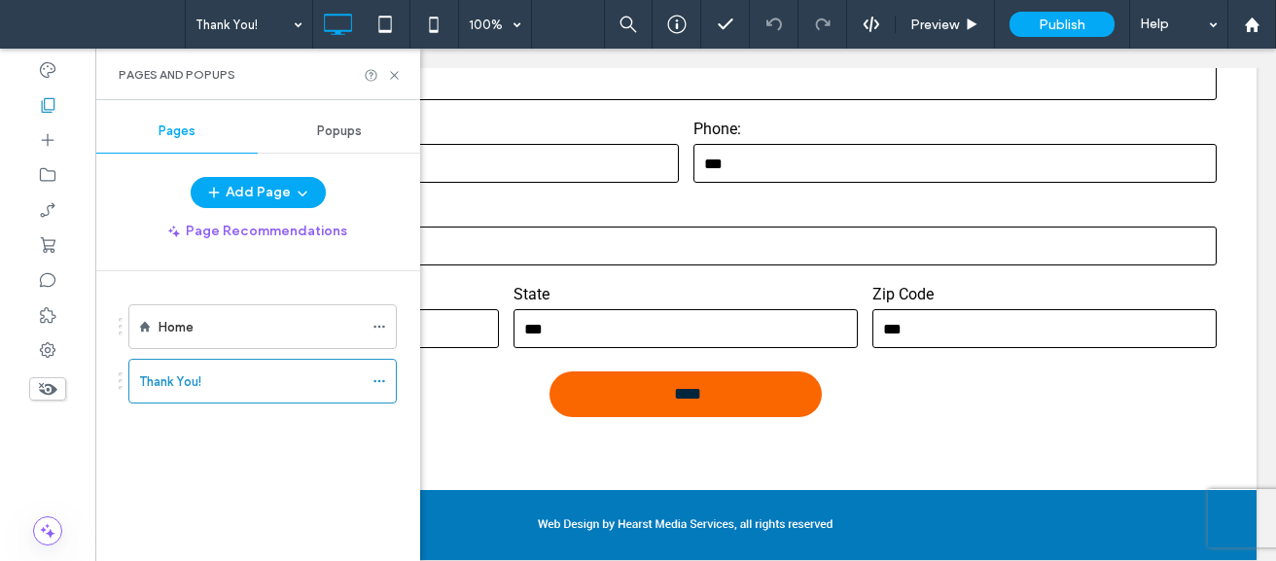
click at [920, 28] on div at bounding box center [638, 280] width 1276 height 561
click at [1097, 74] on div at bounding box center [638, 280] width 1276 height 561
click at [906, 130] on div at bounding box center [638, 280] width 1276 height 561
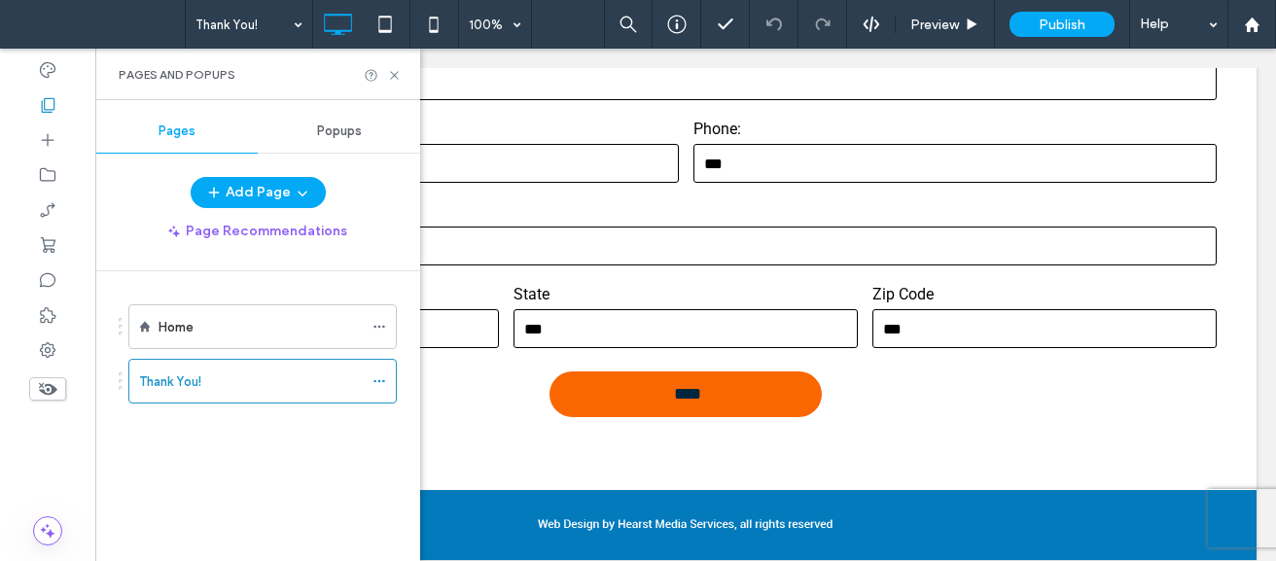
click at [906, 130] on div at bounding box center [638, 280] width 1276 height 561
click at [1094, 79] on div at bounding box center [638, 280] width 1276 height 561
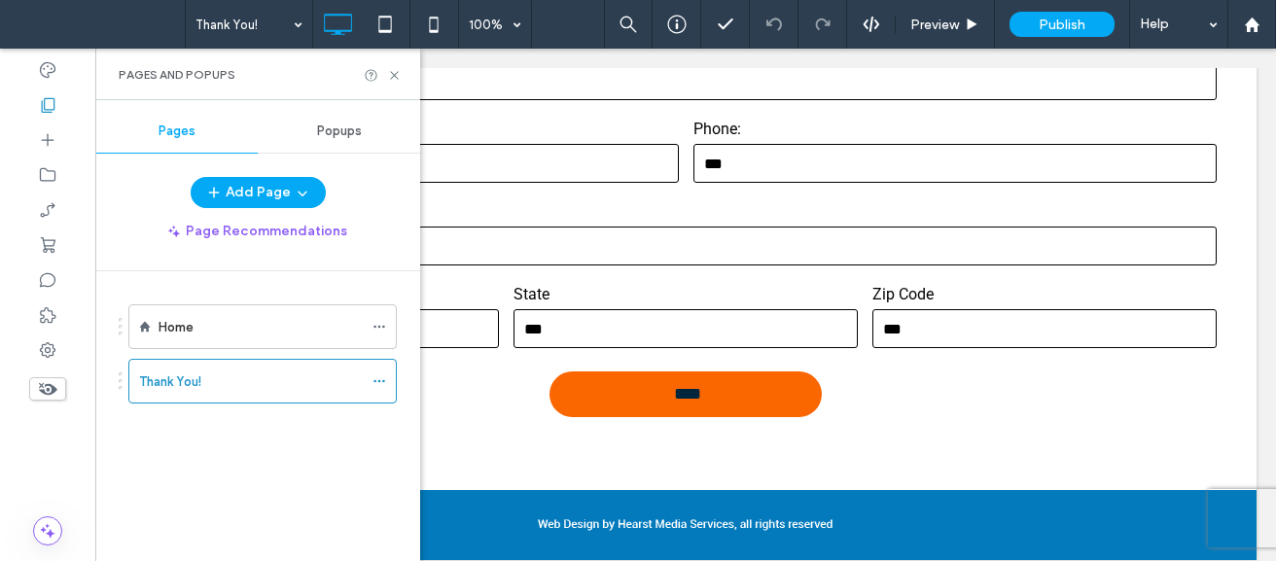
click at [1094, 79] on div at bounding box center [638, 280] width 1276 height 561
click at [1101, 125] on div at bounding box center [638, 280] width 1276 height 561
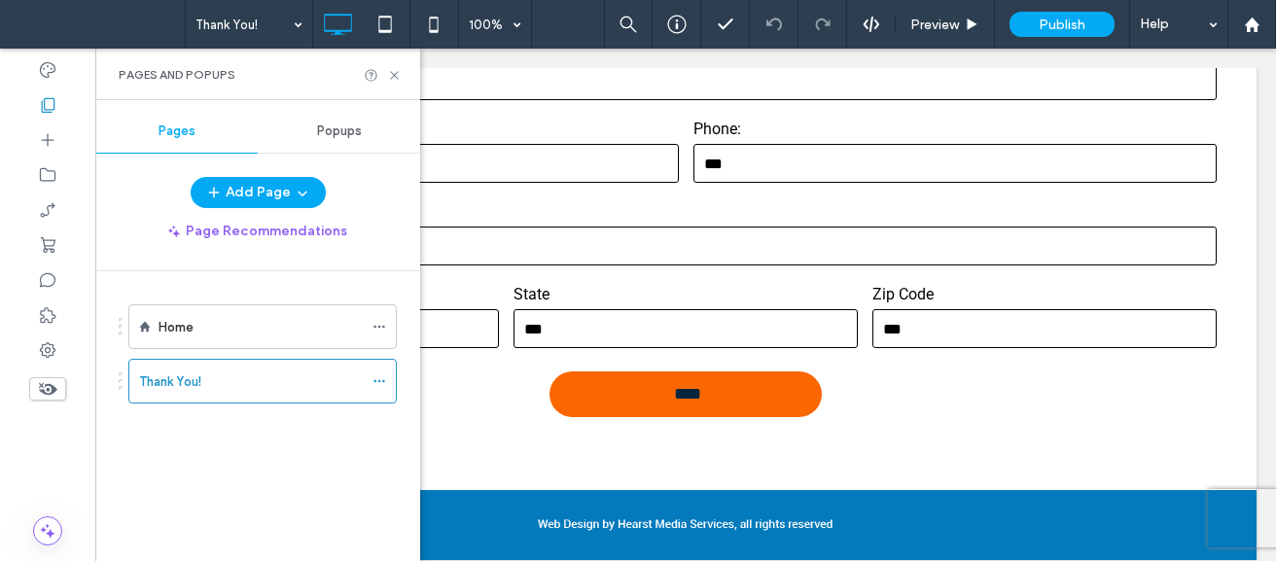
click at [1101, 125] on div at bounding box center [638, 280] width 1276 height 561
click at [948, 21] on div at bounding box center [638, 280] width 1276 height 561
click at [948, 20] on div at bounding box center [638, 280] width 1276 height 561
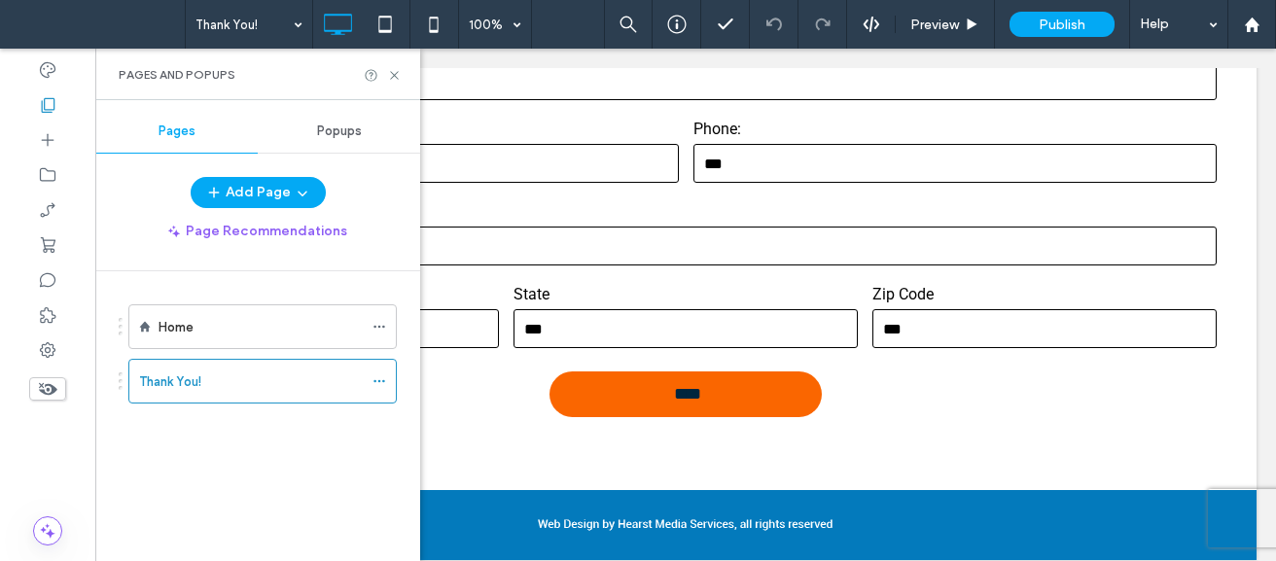
click at [948, 20] on div at bounding box center [638, 280] width 1276 height 561
click at [948, 28] on div at bounding box center [638, 280] width 1276 height 561
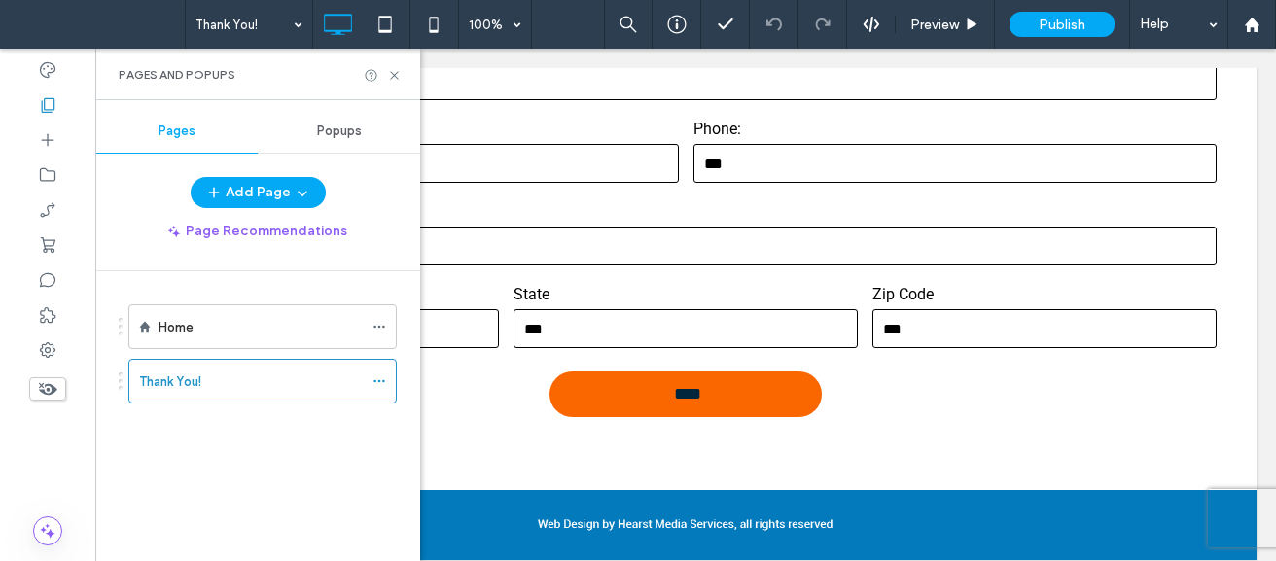
click at [948, 28] on div at bounding box center [638, 280] width 1276 height 561
drag, startPoint x: 946, startPoint y: 28, endPoint x: 376, endPoint y: 326, distance: 643.1
click at [376, 326] on div at bounding box center [638, 280] width 1276 height 561
click at [378, 328] on div at bounding box center [638, 280] width 1276 height 561
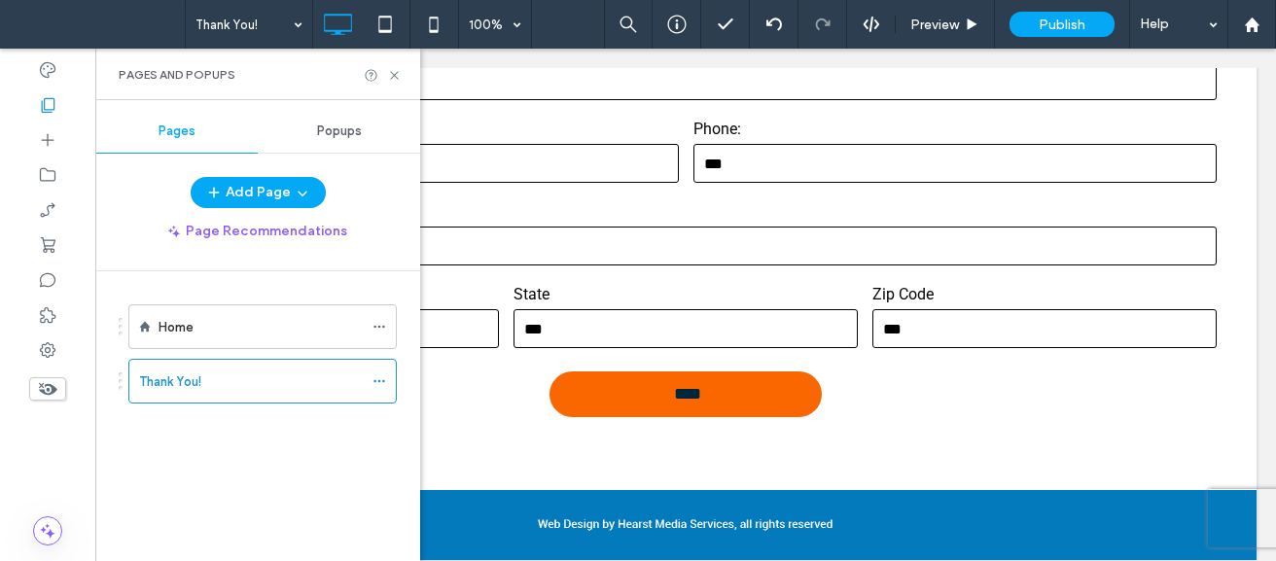
click at [378, 328] on div at bounding box center [638, 280] width 1276 height 561
click at [396, 75] on div at bounding box center [638, 280] width 1276 height 561
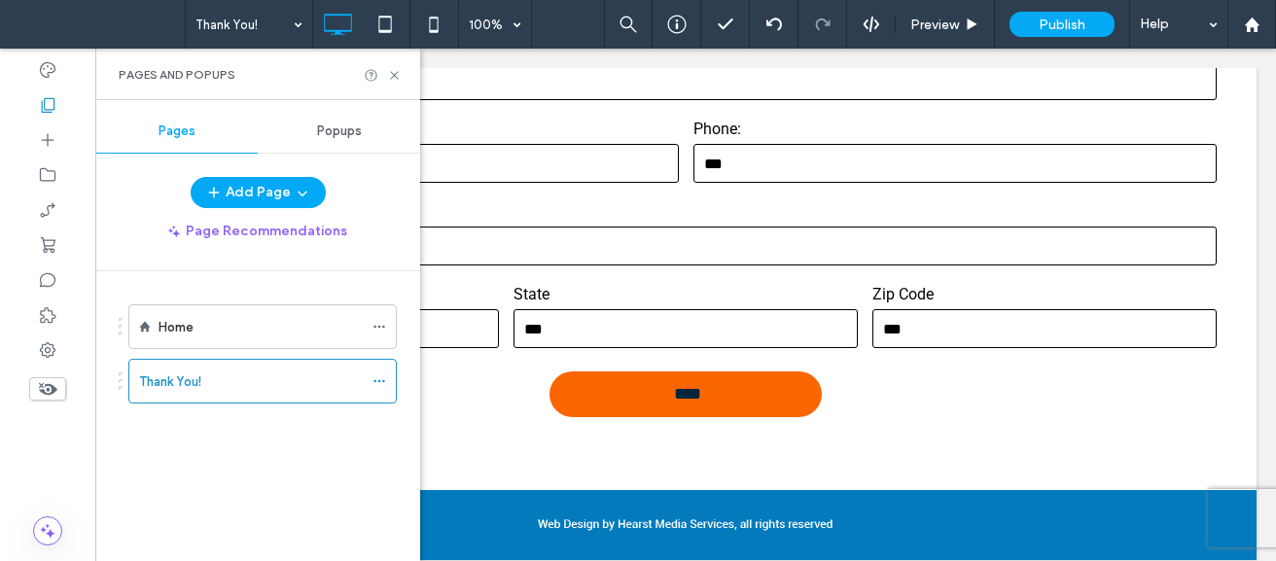
click at [396, 75] on div at bounding box center [638, 280] width 1276 height 561
click at [940, 32] on div at bounding box center [638, 280] width 1276 height 561
